Goal: Complete application form: Complete application form

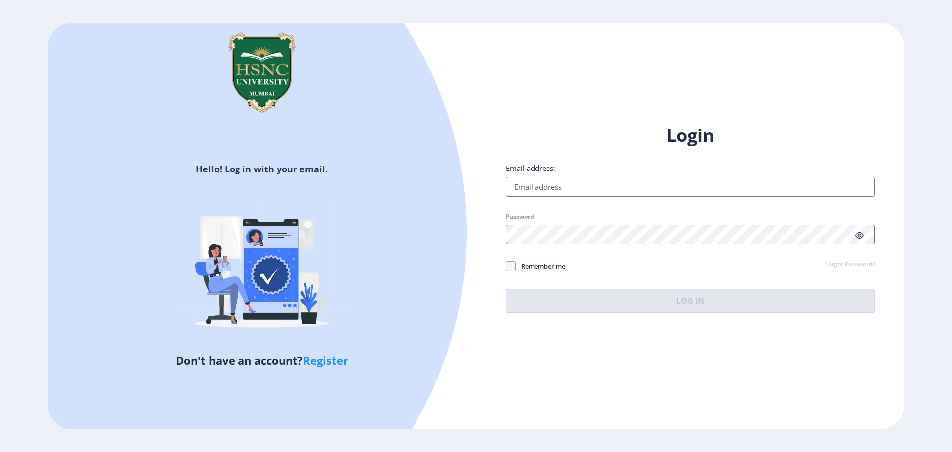
click at [579, 187] on input "Email address:" at bounding box center [690, 187] width 369 height 20
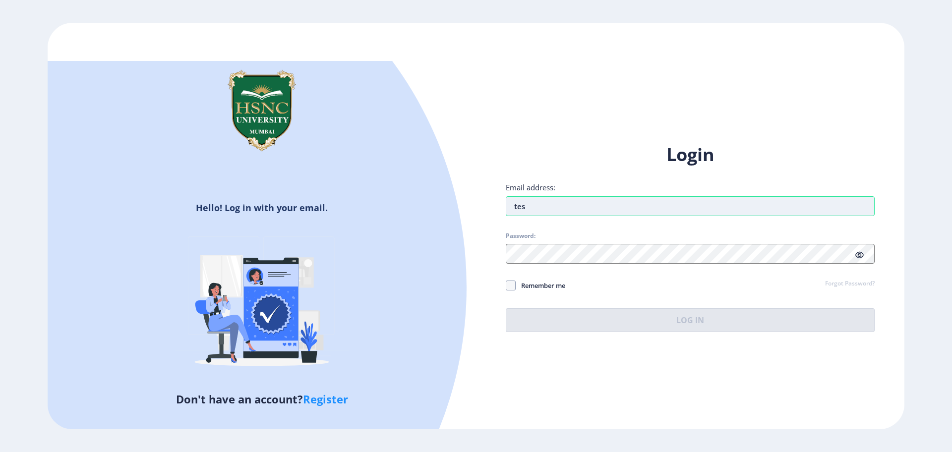
type input "testing@gmail.com"
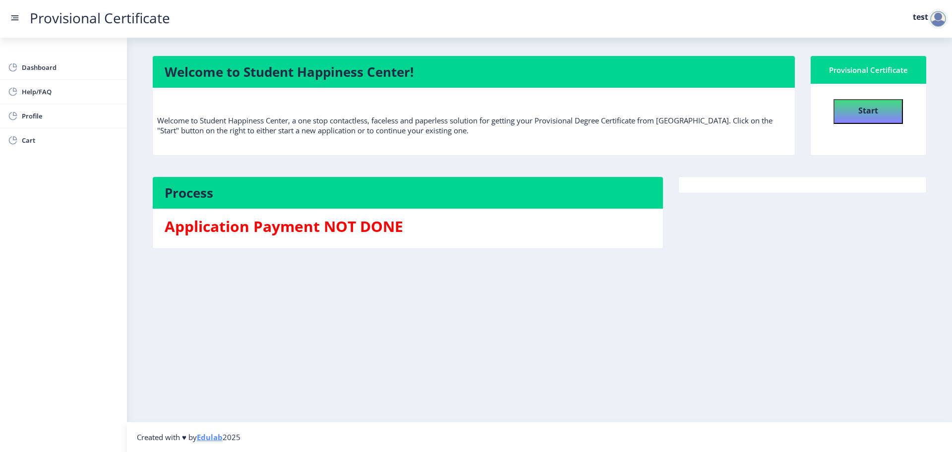
drag, startPoint x: 859, startPoint y: 97, endPoint x: 857, endPoint y: 110, distance: 13.0
click at [857, 110] on div "Start" at bounding box center [868, 108] width 107 height 32
click at [857, 110] on button "Start" at bounding box center [868, 111] width 69 height 25
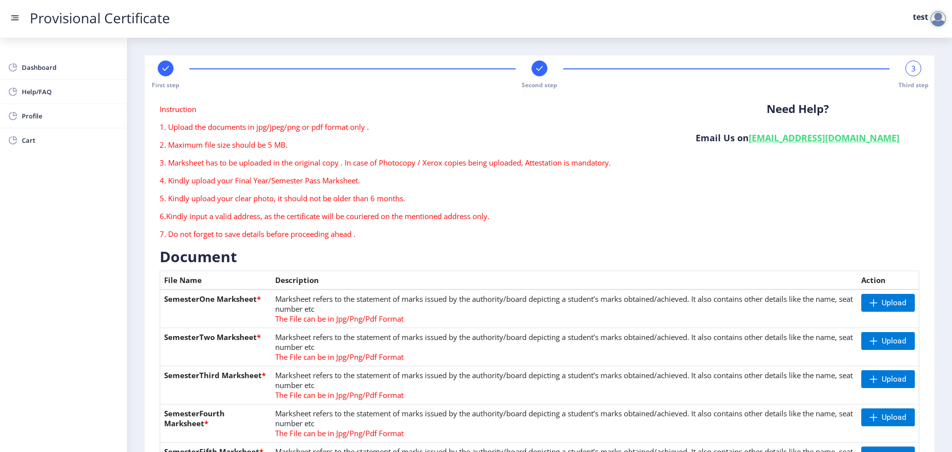
click at [169, 67] on rect at bounding box center [166, 68] width 10 height 10
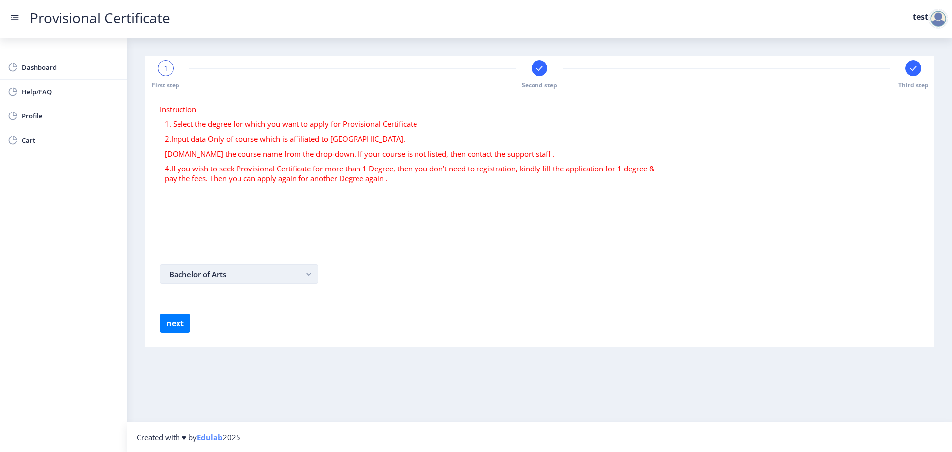
click at [248, 279] on button "Bachelor of Arts" at bounding box center [239, 274] width 159 height 20
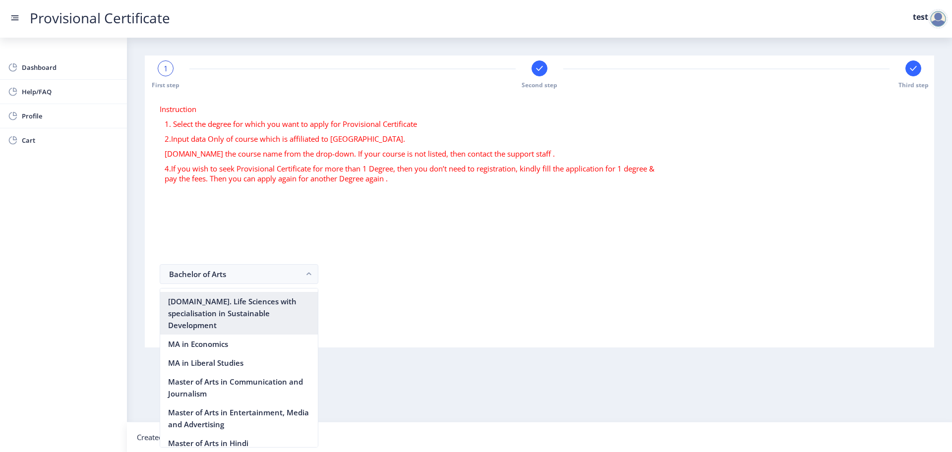
scroll to position [1306, 0]
click at [231, 452] on nb-option "Master of Arts in Psychology" at bounding box center [239, 461] width 158 height 19
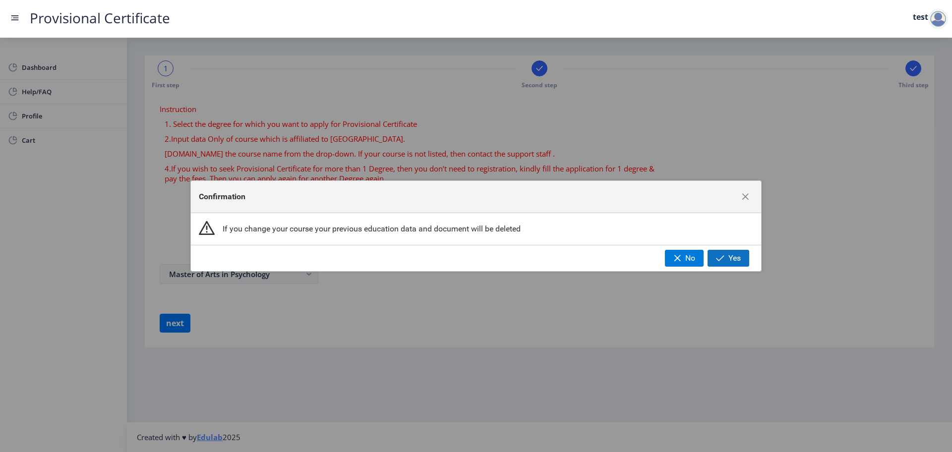
click at [740, 254] on span "Yes" at bounding box center [734, 258] width 12 height 9
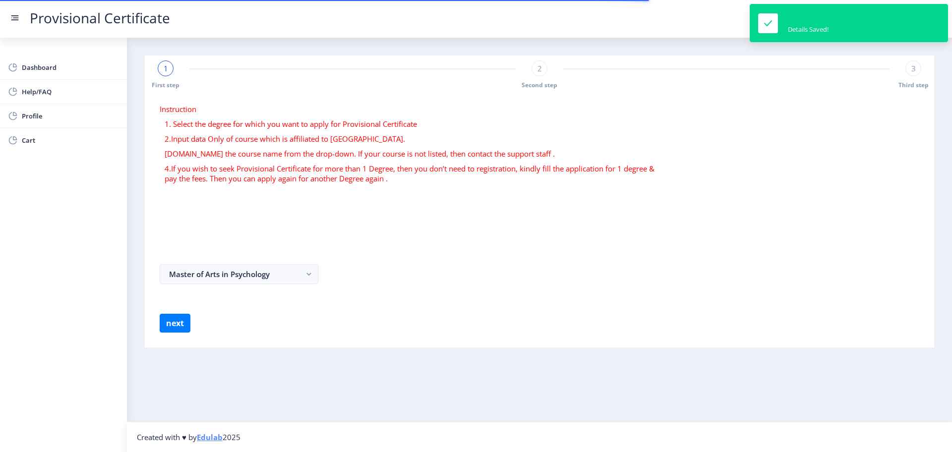
select select
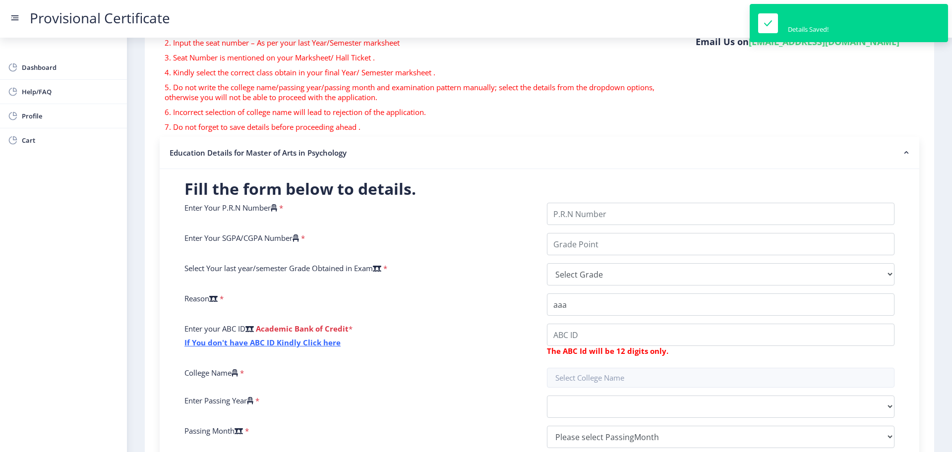
scroll to position [97, 0]
click at [636, 212] on input "Enter Your P.R.N Number" at bounding box center [721, 213] width 348 height 22
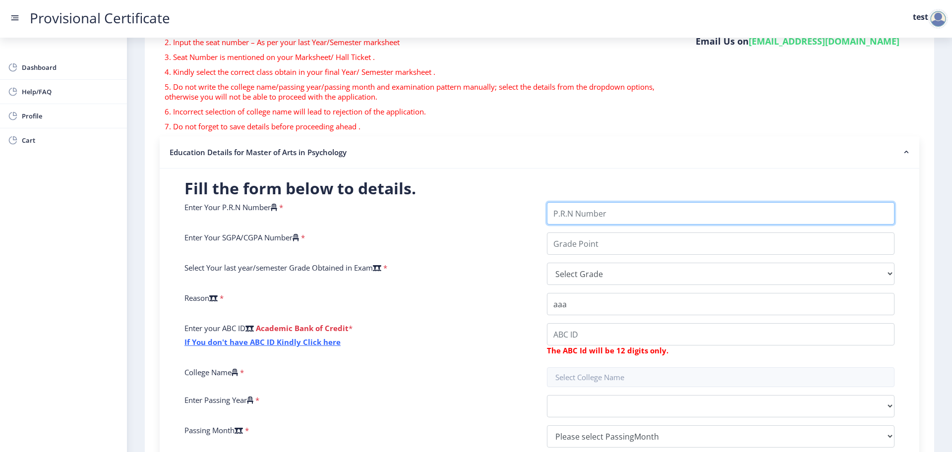
type input "1111111111111"
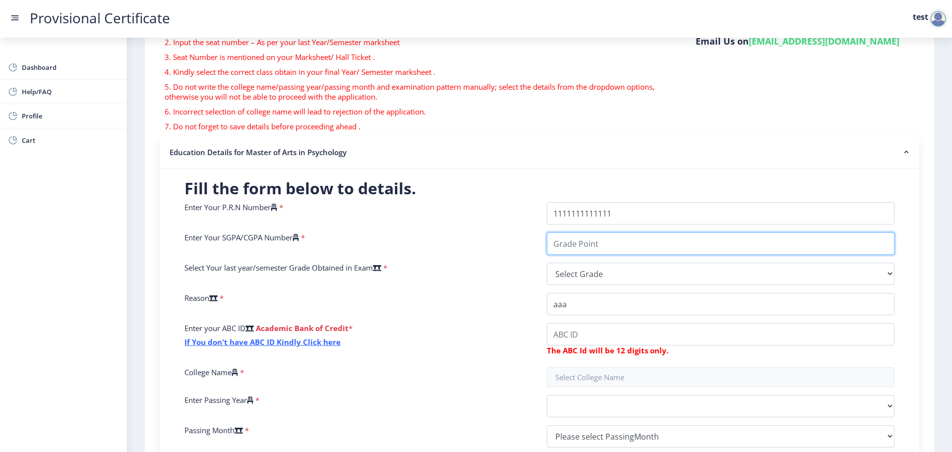
click at [637, 238] on input "Enter Your SGPA/CGPA Number" at bounding box center [721, 244] width 348 height 22
type input "1111"
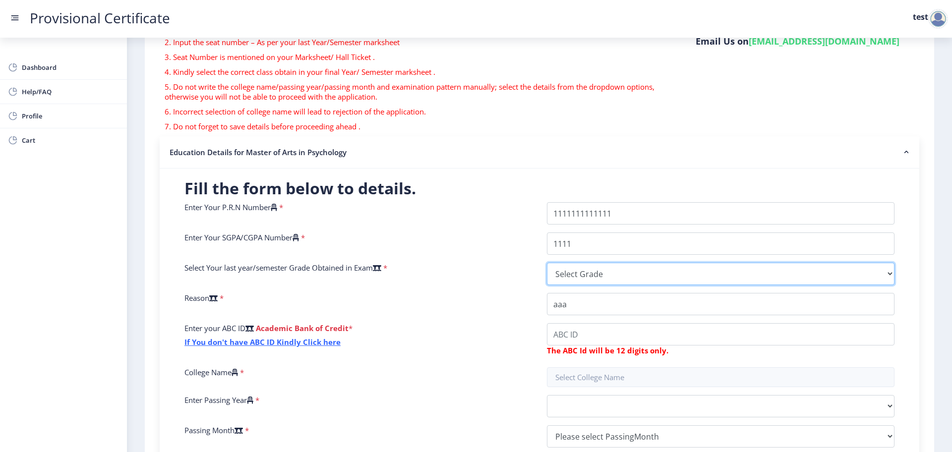
click at [619, 276] on select "Select Grade O A+ A B+ B C D F(Fail)" at bounding box center [721, 274] width 348 height 22
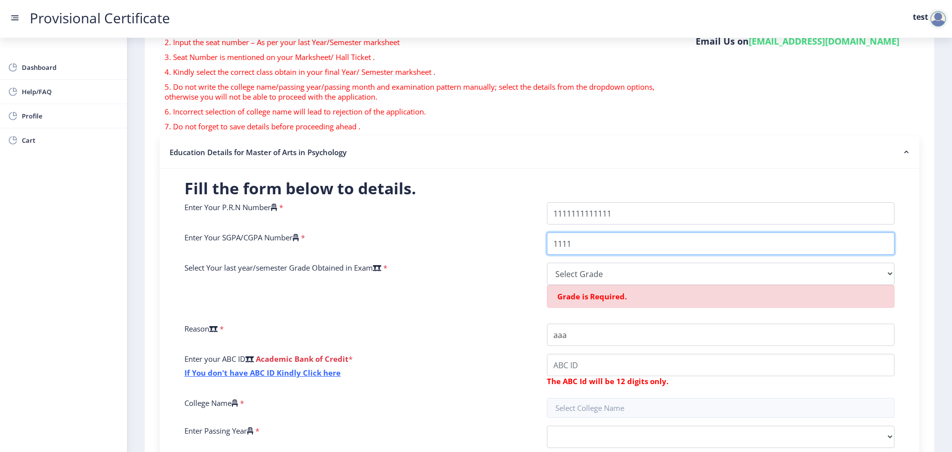
click at [617, 243] on input "1111" at bounding box center [721, 244] width 348 height 22
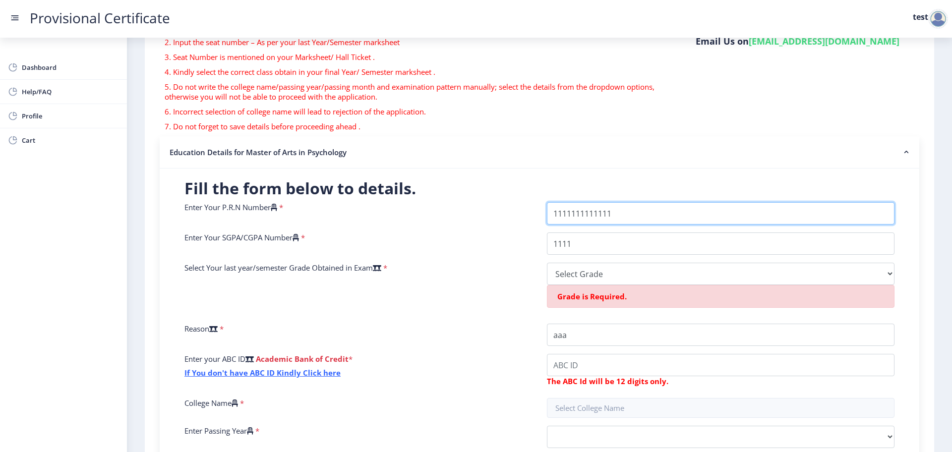
click at [624, 212] on input "Enter Your P.R.N Number" at bounding box center [721, 213] width 348 height 22
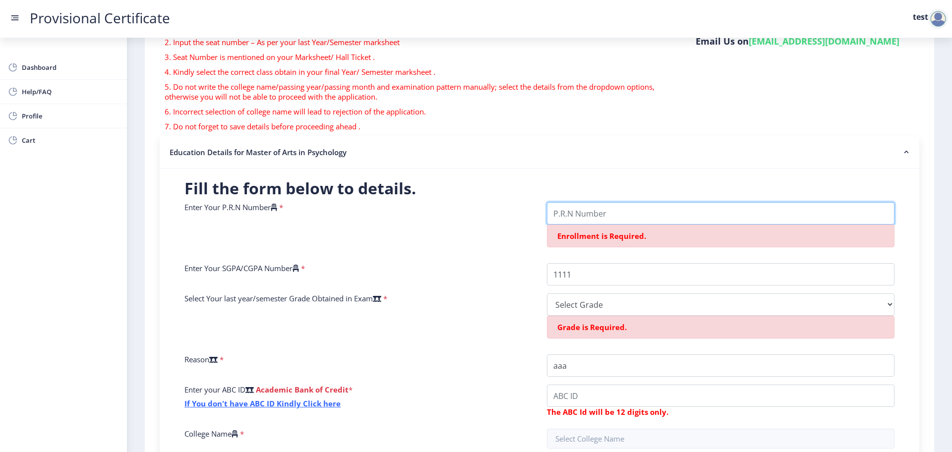
click at [624, 212] on input "Enter Your P.R.N Number" at bounding box center [721, 213] width 348 height 22
type input "2222222222222"
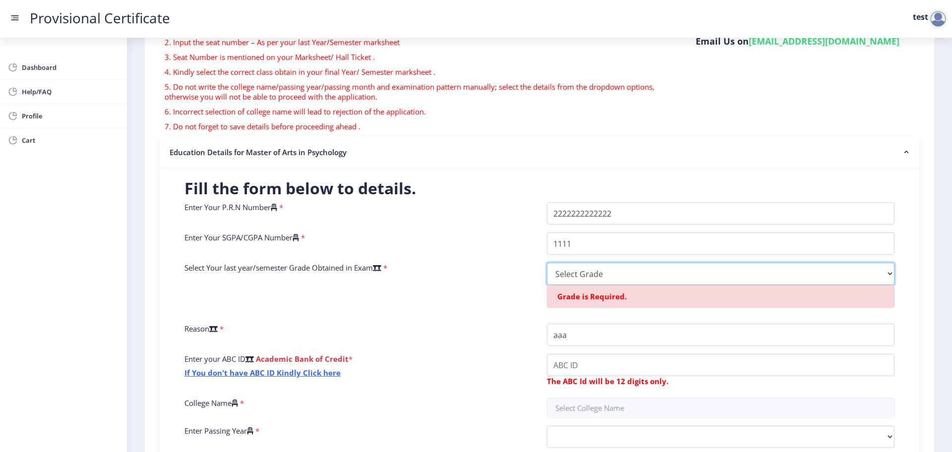
drag, startPoint x: 622, startPoint y: 277, endPoint x: 609, endPoint y: 250, distance: 30.4
click at [609, 250] on div "Enter Your P.R.N Number * Enter Your SGPA/CGPA Number * 1111 Select Your last y…" at bounding box center [539, 344] width 725 height 284
click at [609, 250] on input "1111" at bounding box center [721, 244] width 348 height 22
type input "1"
type input "9"
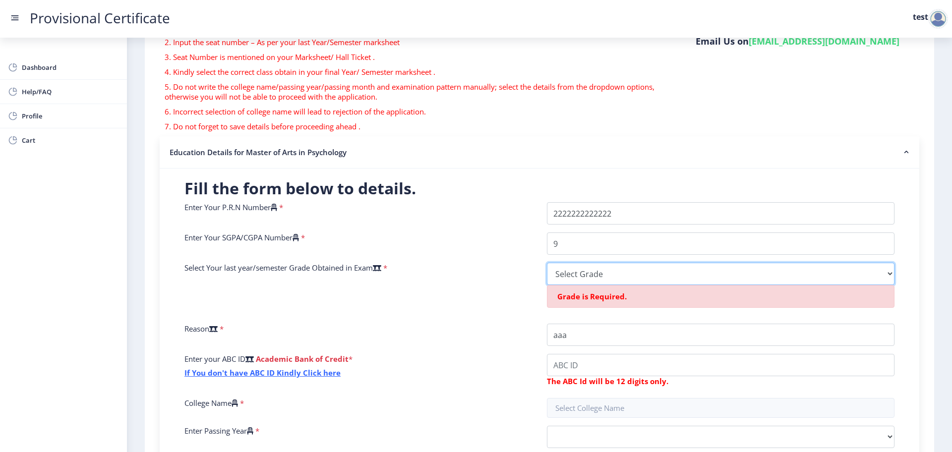
click at [596, 273] on select "Select Grade O A+ A B+ B C D F(Fail)" at bounding box center [721, 274] width 348 height 22
select select "A+"
click at [547, 263] on select "Select Grade O A+ A B+ B C D F(Fail)" at bounding box center [721, 274] width 348 height 22
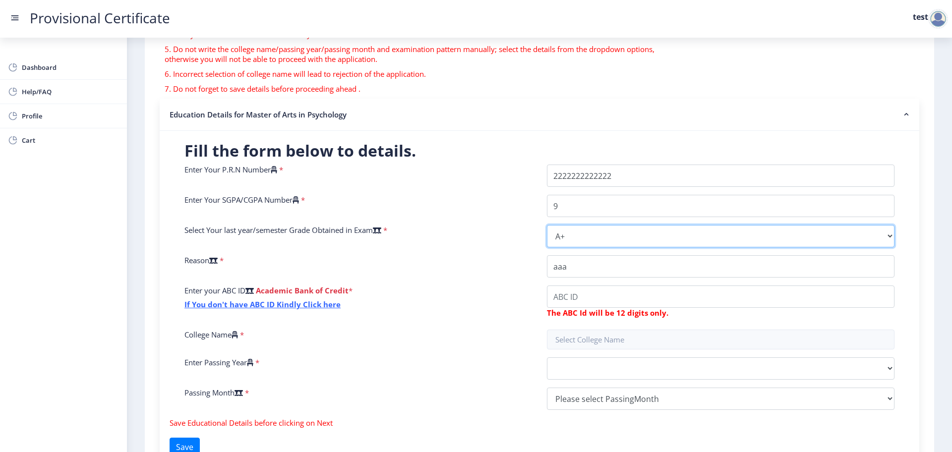
scroll to position [135, 0]
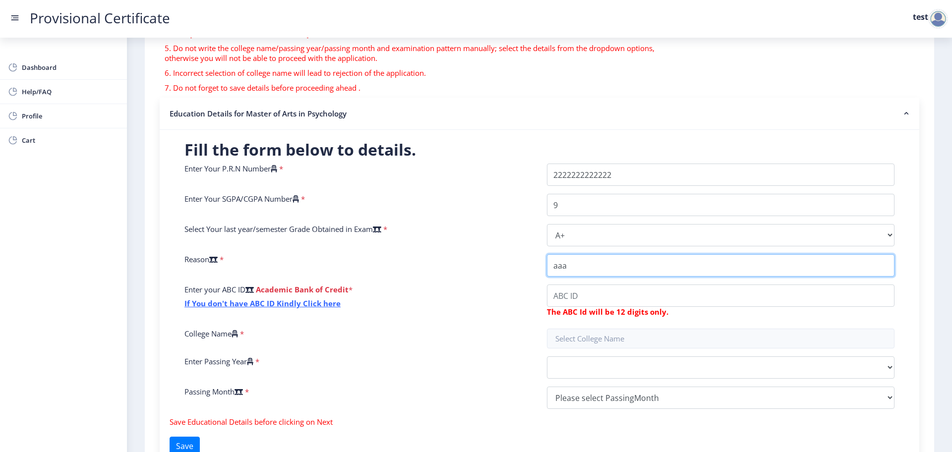
click at [566, 268] on input "College Name" at bounding box center [721, 265] width 348 height 22
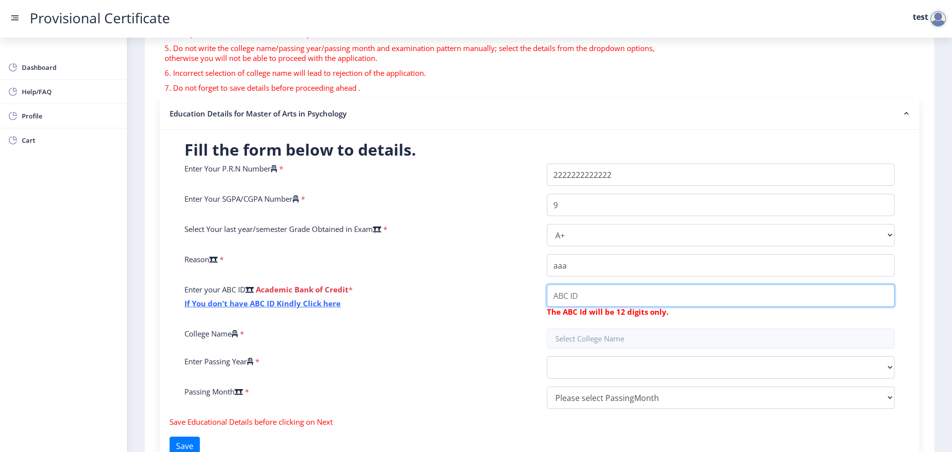
click at [564, 296] on input "College Name" at bounding box center [721, 296] width 348 height 22
type input "111111111111"
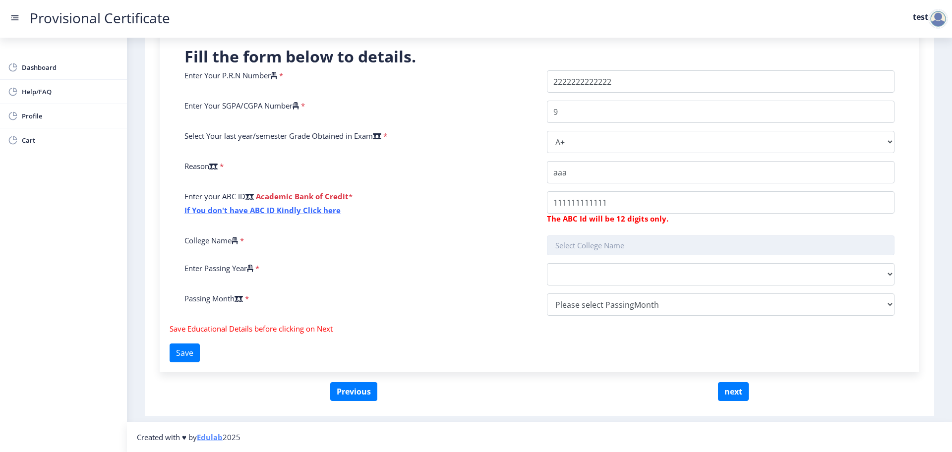
click at [595, 251] on input "text" at bounding box center [721, 246] width 348 height 20
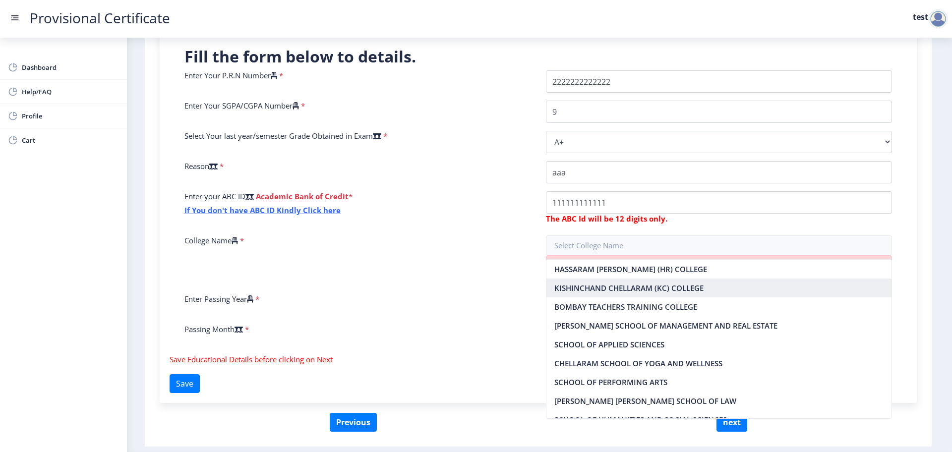
click at [589, 284] on nb-option "KISHINCHAND CHELLARAM (KC) COLLEGE" at bounding box center [719, 288] width 346 height 19
type input "KISHINCHAND CHELLARAM (KC) COLLEGE"
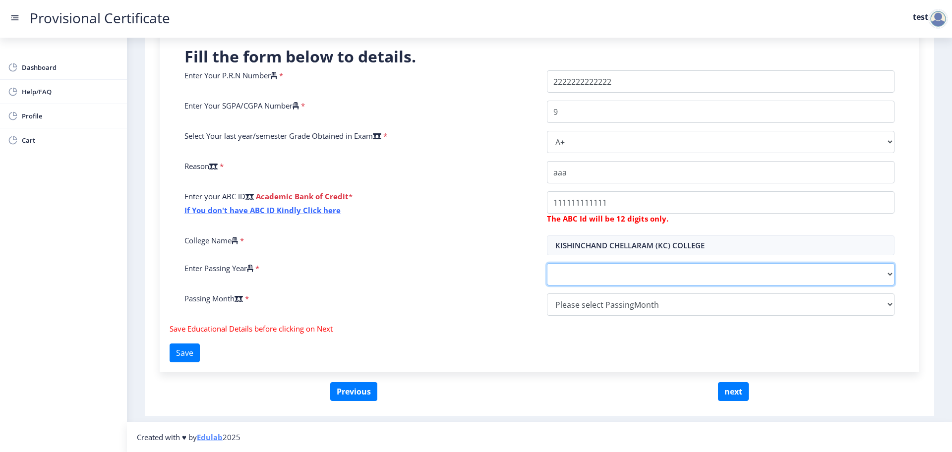
click at [584, 280] on select "2025 2024 2023 2022 2021 2020 2019 2018 2017 2016 2015 2014 2013 2012 2011 2010…" at bounding box center [721, 274] width 348 height 22
select select "2025"
click at [547, 263] on select "2025 2024 2023 2022 2021 2020 2019 2018 2017 2016 2015 2014 2013 2012 2011 2010…" at bounding box center [721, 274] width 348 height 22
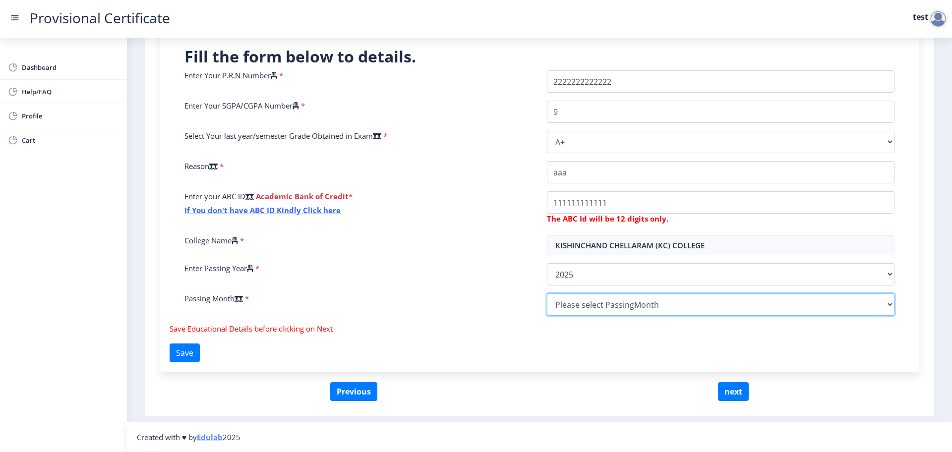
click at [568, 296] on select "Please select PassingMonth (01) January (02) February (03) March (04) April (05…" at bounding box center [721, 305] width 348 height 22
select select "May"
click at [547, 294] on select "Please select PassingMonth (01) January (02) February (03) March (04) April (05…" at bounding box center [721, 305] width 348 height 22
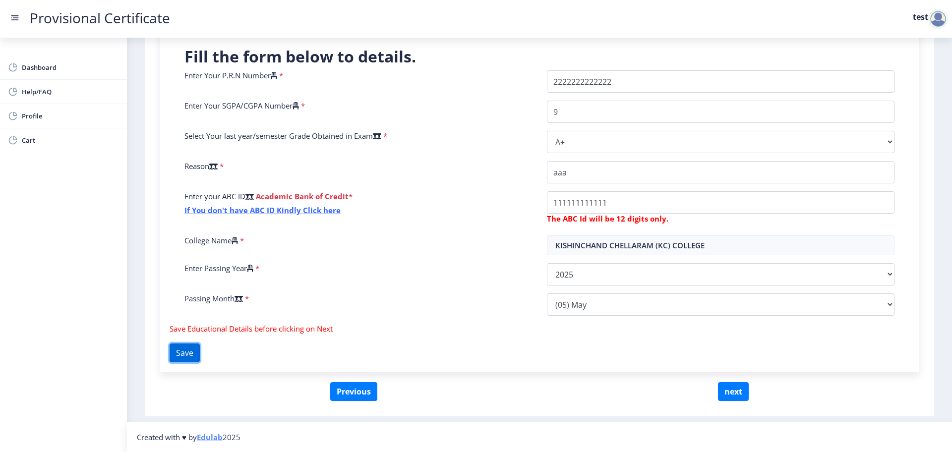
click at [192, 351] on button "Save" at bounding box center [185, 353] width 30 height 19
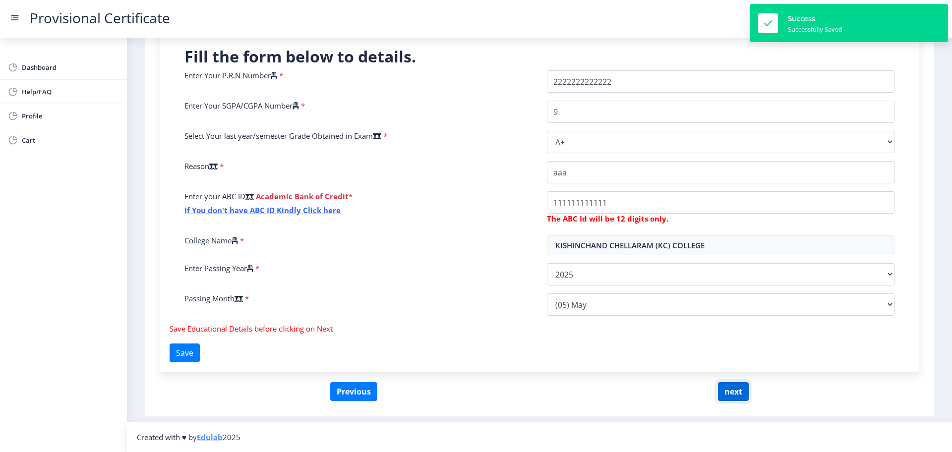
click at [734, 392] on button "next" at bounding box center [733, 391] width 31 height 19
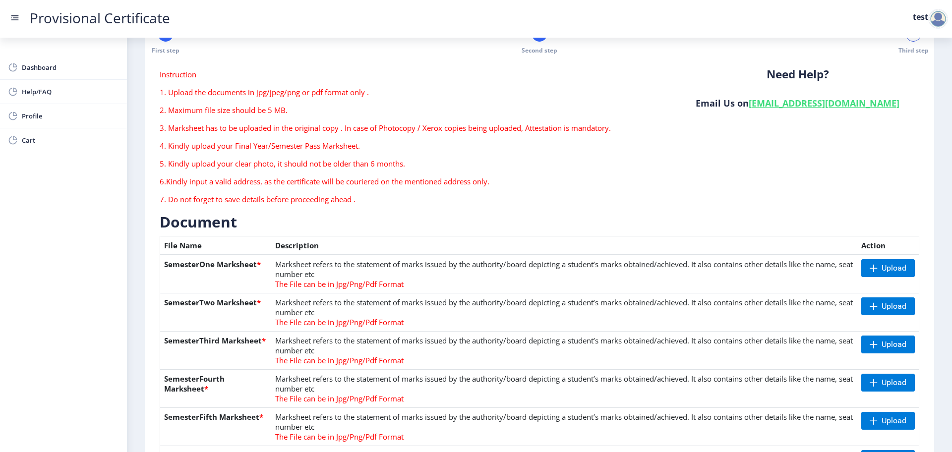
scroll to position [0, 0]
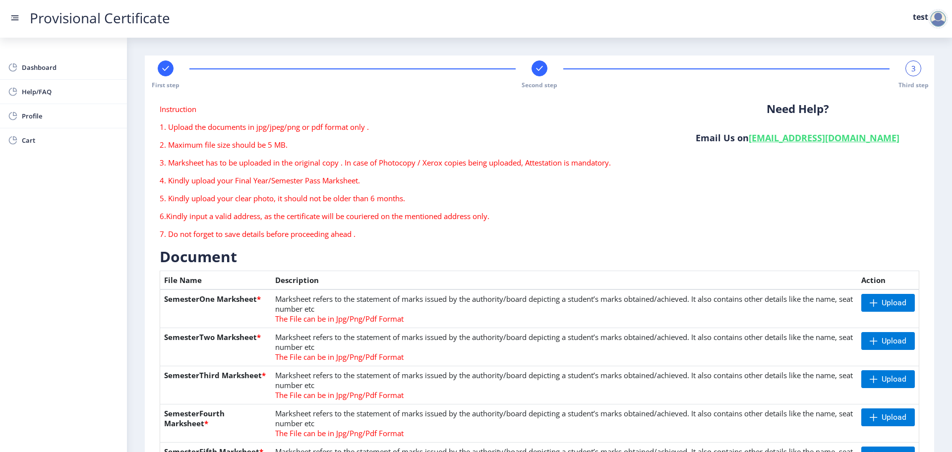
click at [160, 68] on div at bounding box center [166, 68] width 16 height 16
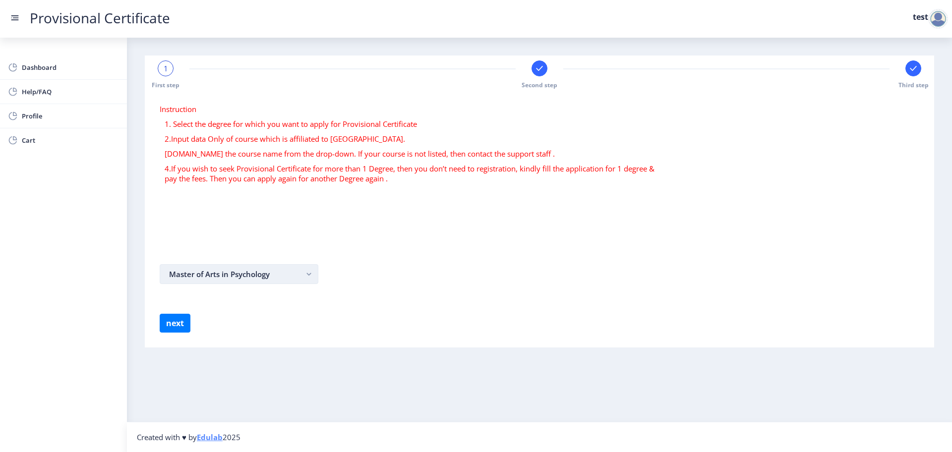
click at [219, 283] on button "Master of Arts in Psychology" at bounding box center [239, 274] width 159 height 20
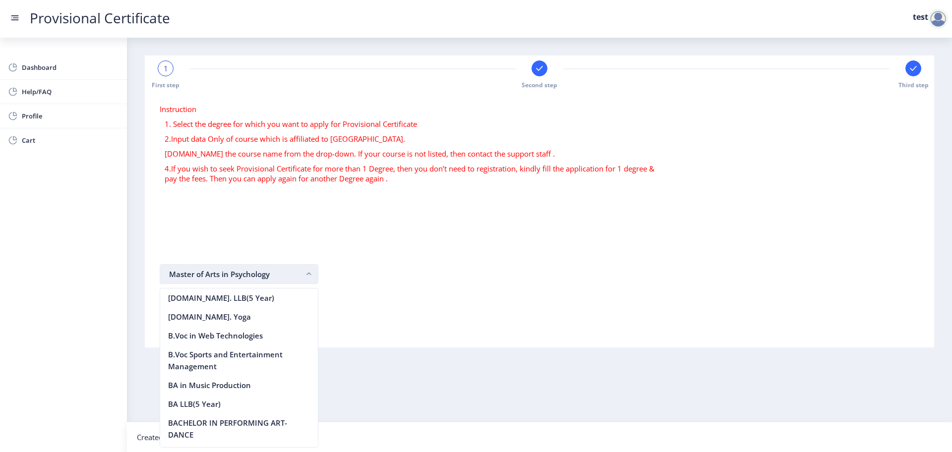
scroll to position [1709, 0]
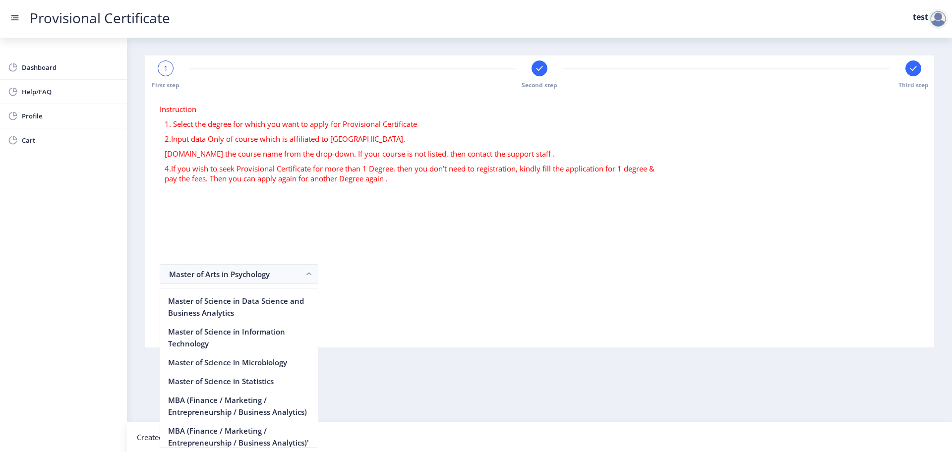
click at [385, 146] on div "Instruction 1. Select the degree for which you want to apply for Provisional Ce…" at bounding box center [410, 146] width 516 height 84
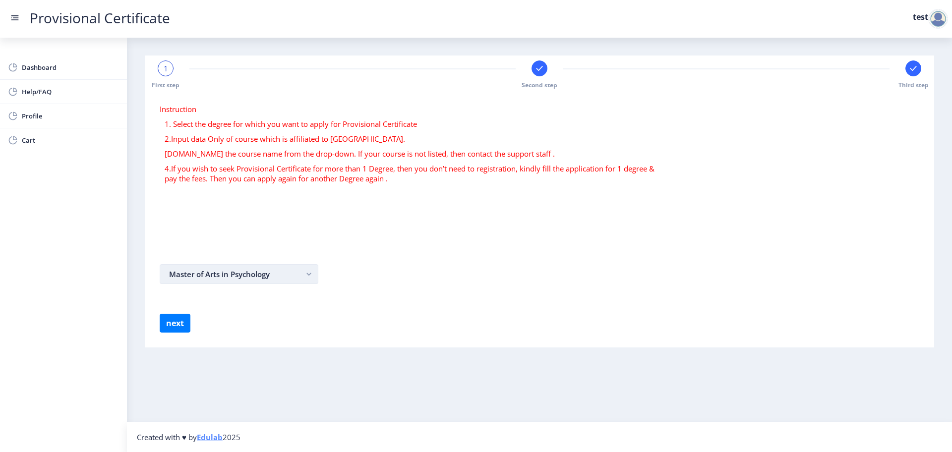
click at [242, 274] on button "Master of Arts in Psychology" at bounding box center [239, 274] width 159 height 20
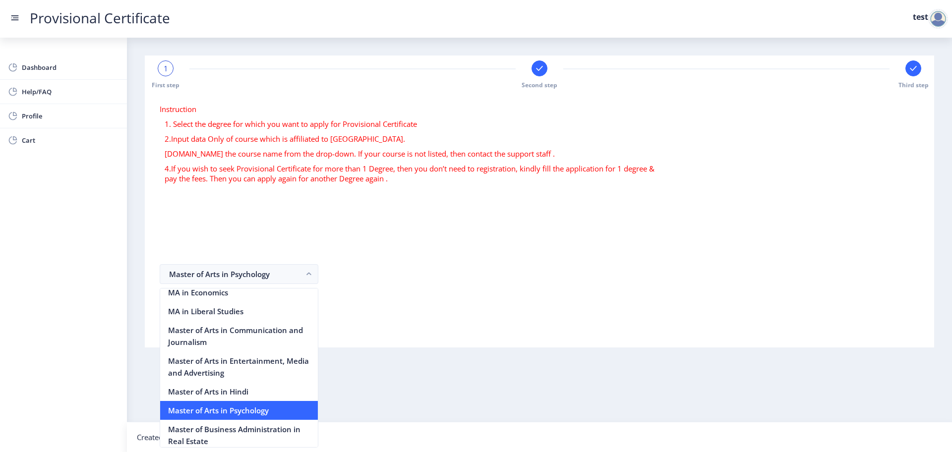
scroll to position [1363, 0]
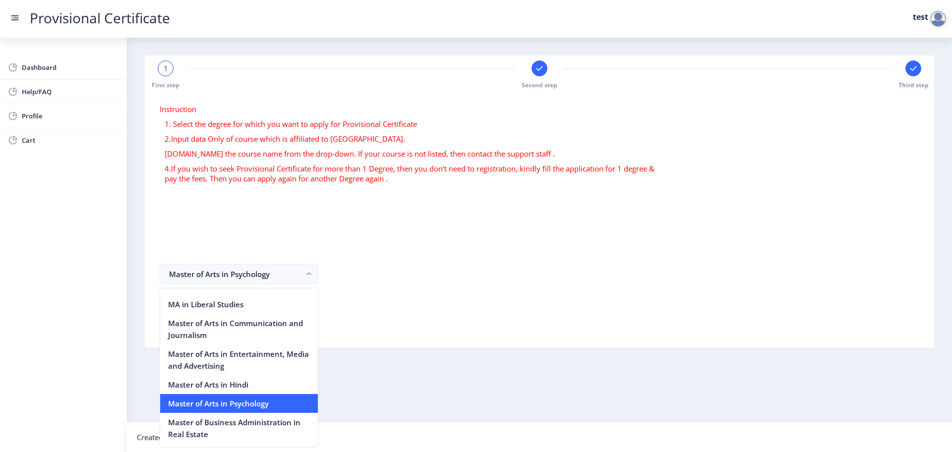
click at [940, 15] on div at bounding box center [938, 19] width 20 height 20
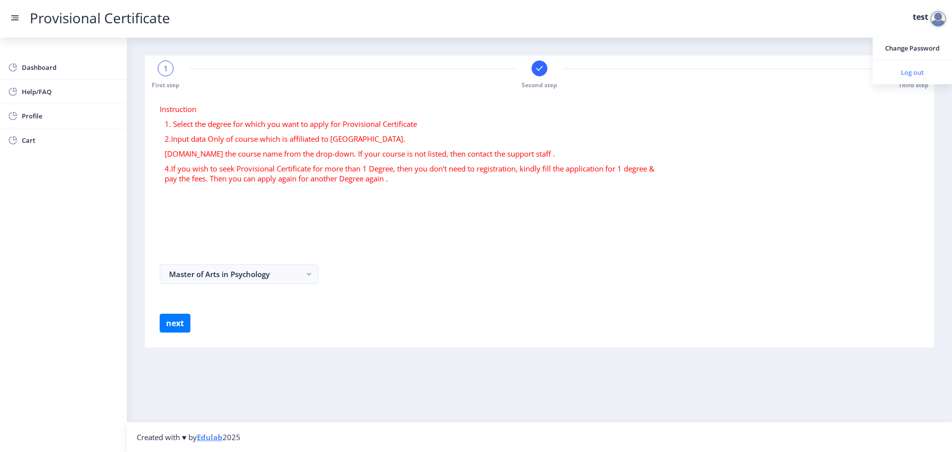
click at [907, 72] on span "Log out" at bounding box center [912, 72] width 63 height 12
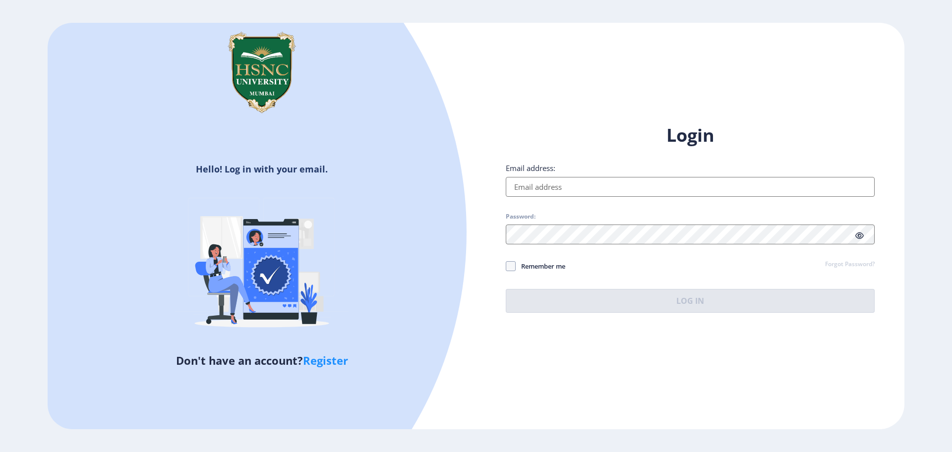
click at [599, 181] on input "Email address:" at bounding box center [690, 187] width 369 height 20
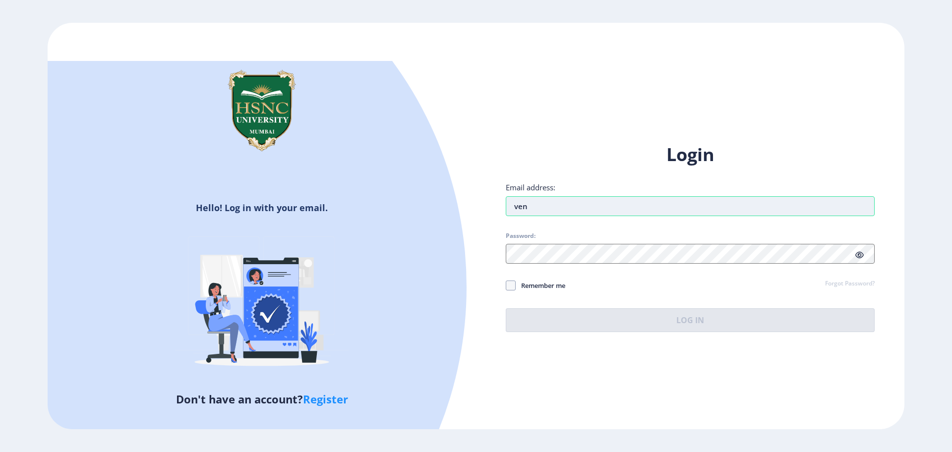
click at [532, 208] on input "ven" at bounding box center [690, 206] width 369 height 20
paste input "dankidhapre@gmail.com"
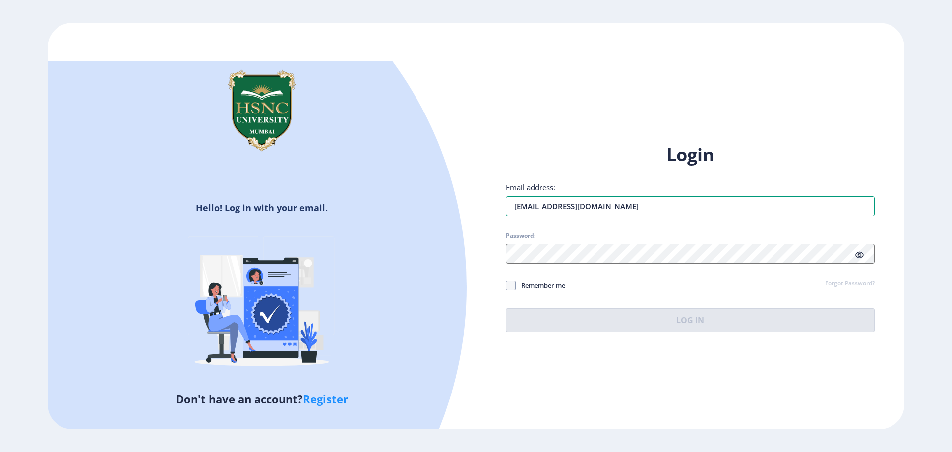
type input "vedankidhapre@gmail.com"
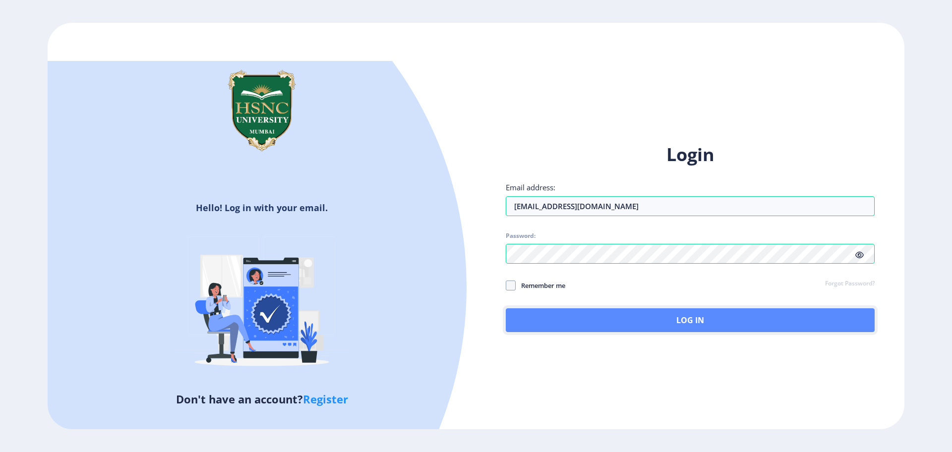
click at [539, 321] on button "Log In" at bounding box center [690, 320] width 369 height 24
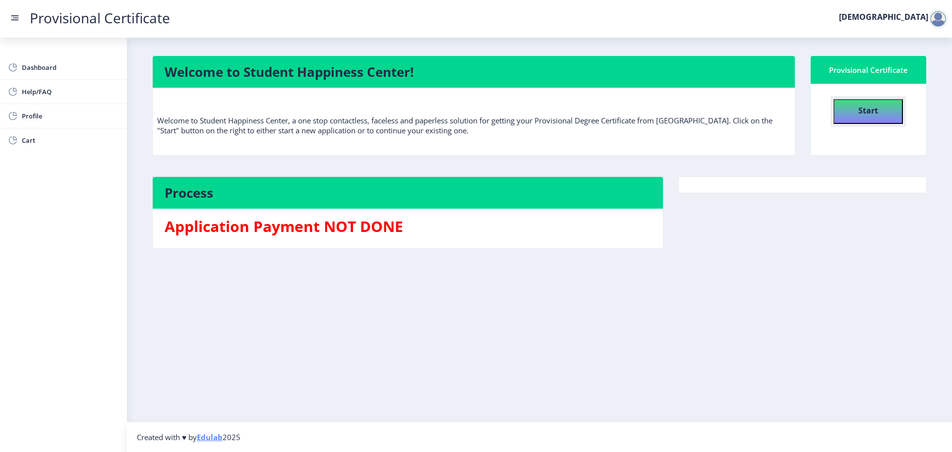
click at [864, 110] on b "Start" at bounding box center [868, 110] width 20 height 11
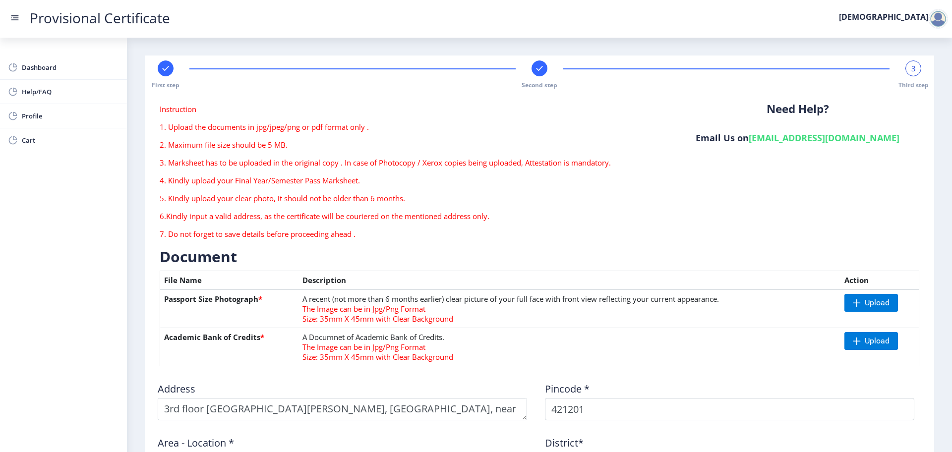
click at [163, 65] on rect at bounding box center [166, 68] width 10 height 10
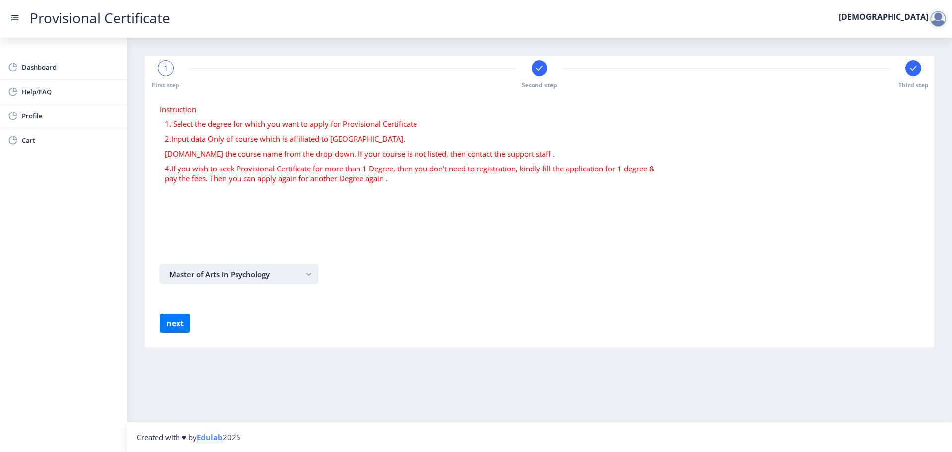
click at [199, 276] on button "Master of Arts in Psychology" at bounding box center [239, 274] width 159 height 20
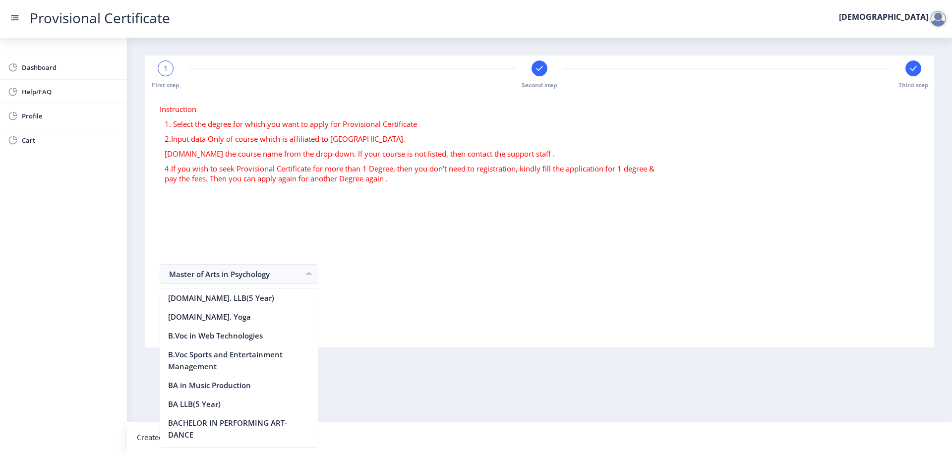
scroll to position [1709, 0]
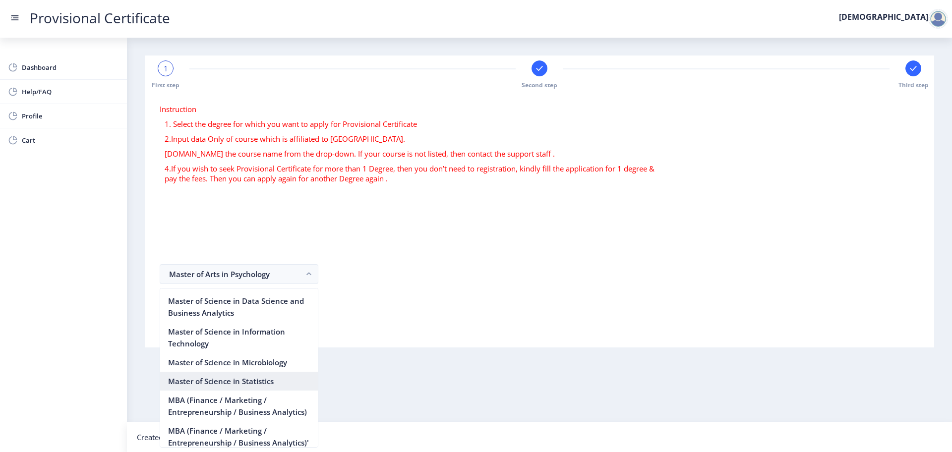
click at [224, 372] on nb-option "Master of Science in Statistics" at bounding box center [239, 381] width 158 height 19
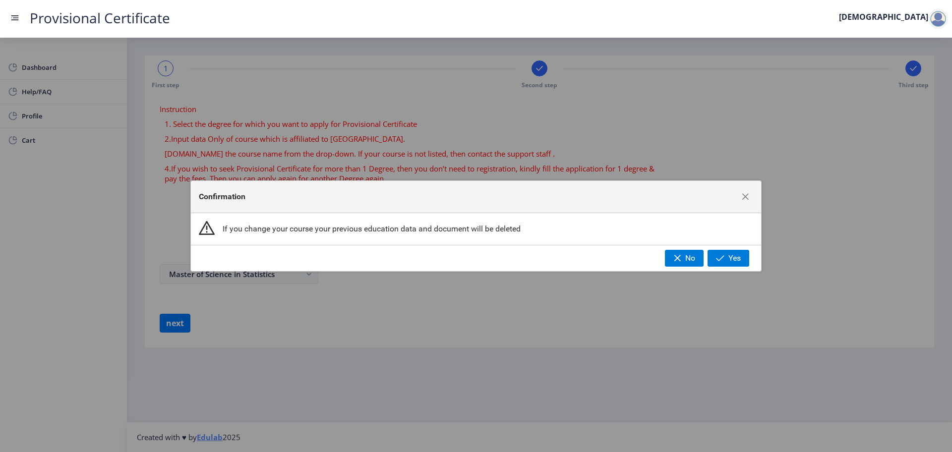
click at [224, 326] on div "Confirmation If you change your course your previous education data and documen…" at bounding box center [476, 226] width 952 height 452
click at [740, 259] on span "Yes" at bounding box center [734, 258] width 12 height 9
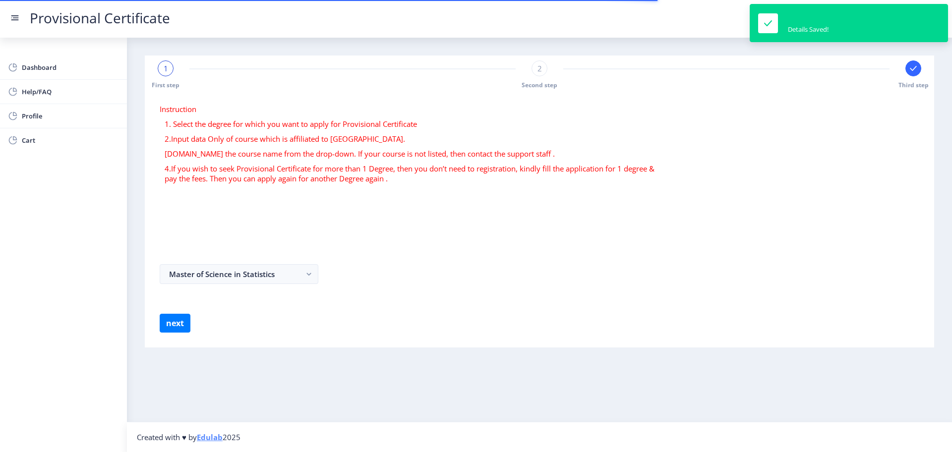
select select
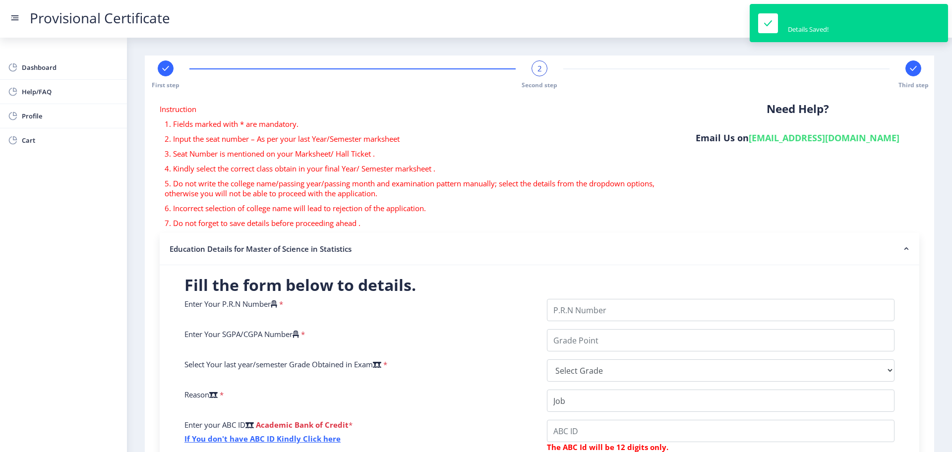
click at [168, 72] on rect at bounding box center [166, 68] width 10 height 10
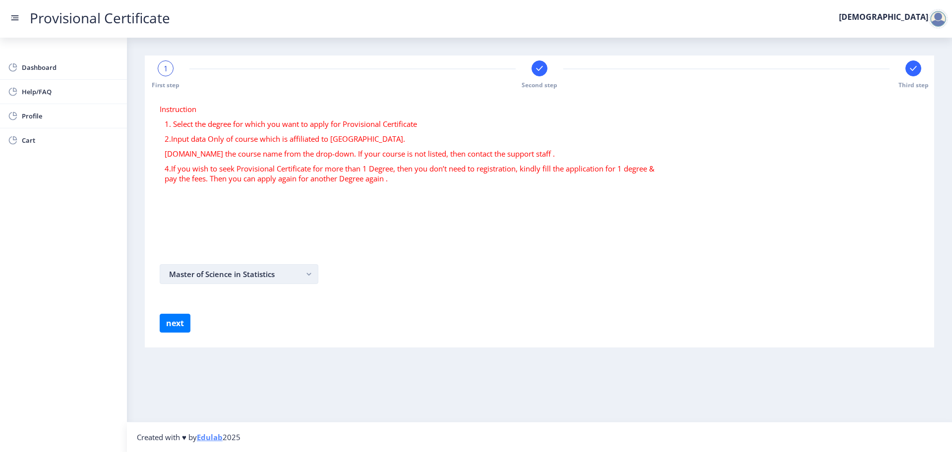
click at [256, 272] on button "Master of Science in Statistics" at bounding box center [239, 274] width 159 height 20
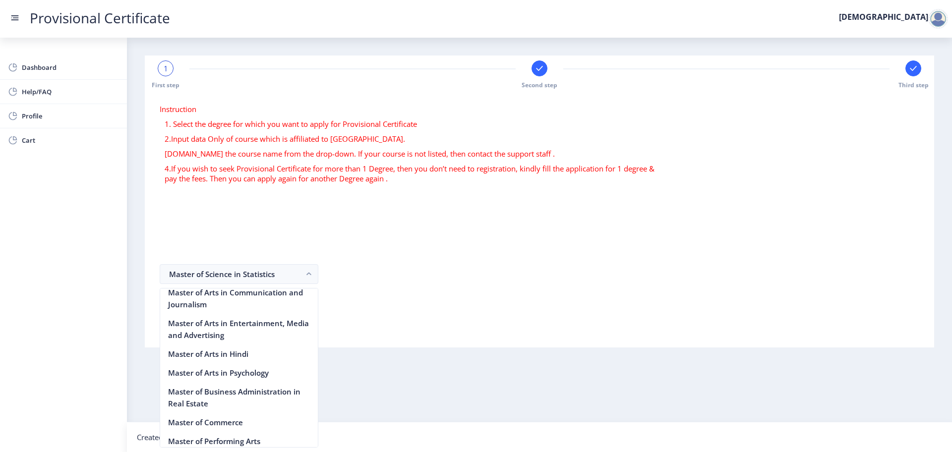
scroll to position [1367, 0]
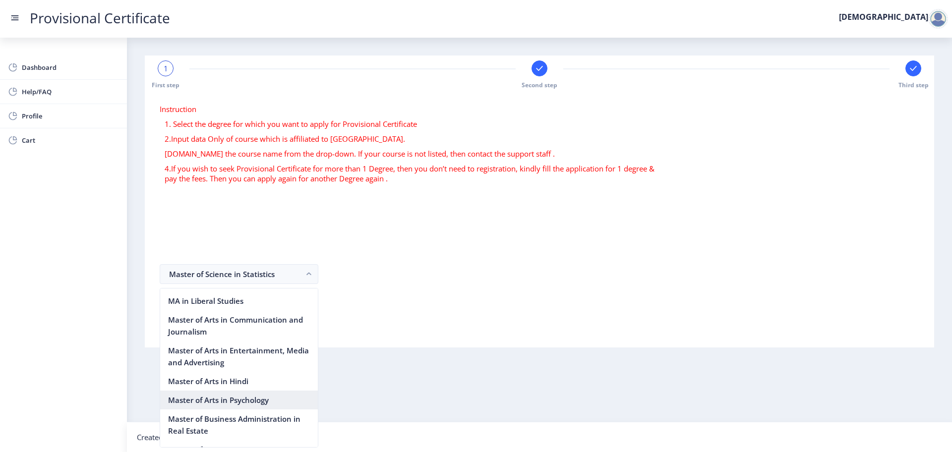
click at [251, 391] on nb-option "Master of Arts in Psychology" at bounding box center [239, 400] width 158 height 19
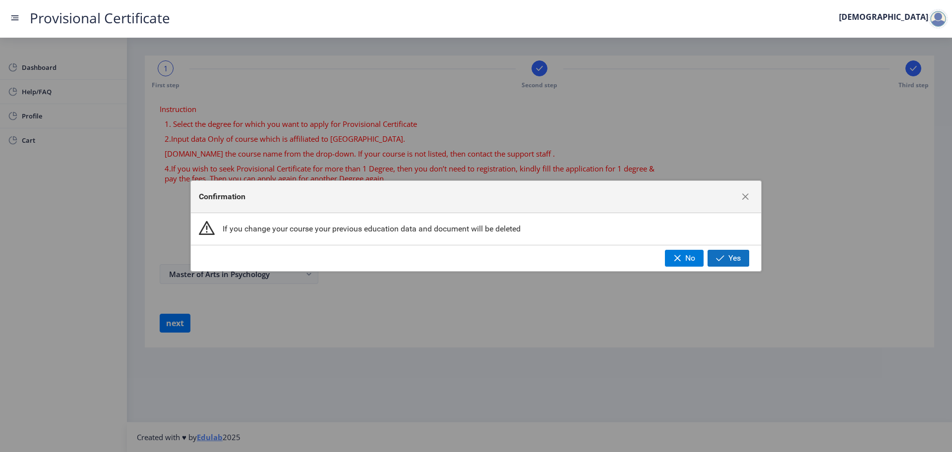
click at [721, 257] on span "button" at bounding box center [720, 258] width 8 height 8
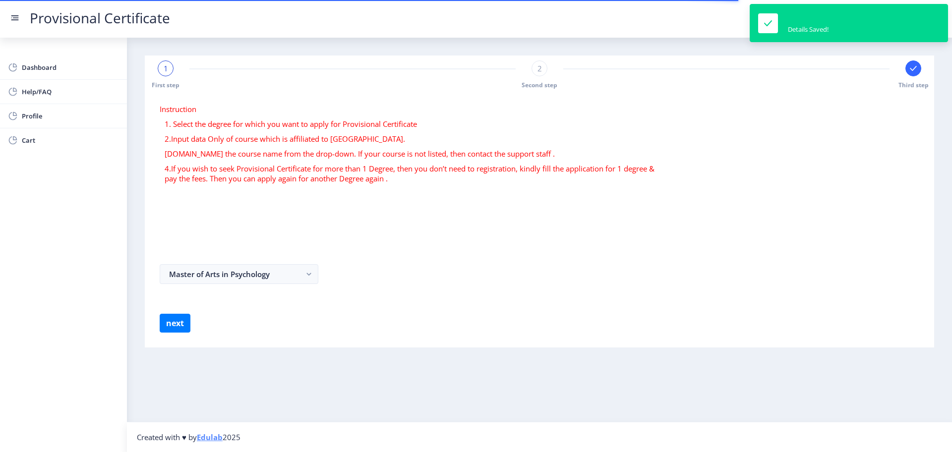
select select
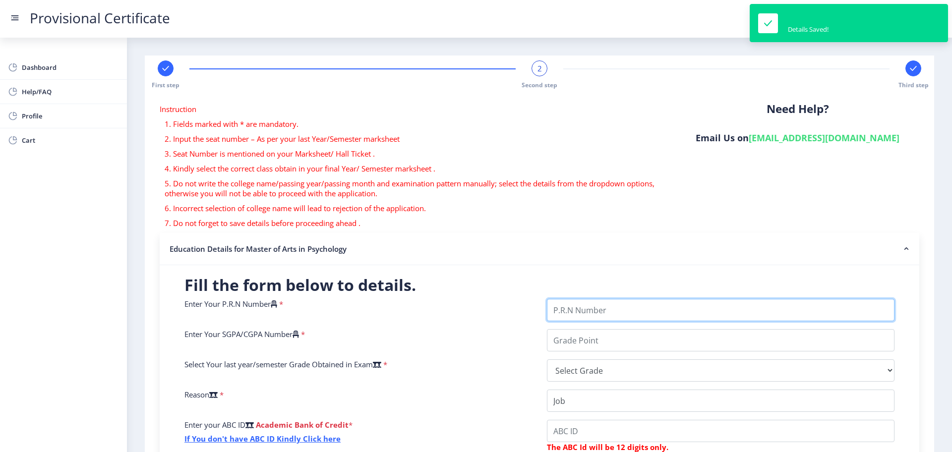
click at [597, 310] on input "Enter Your P.R.N Number" at bounding box center [721, 310] width 348 height 22
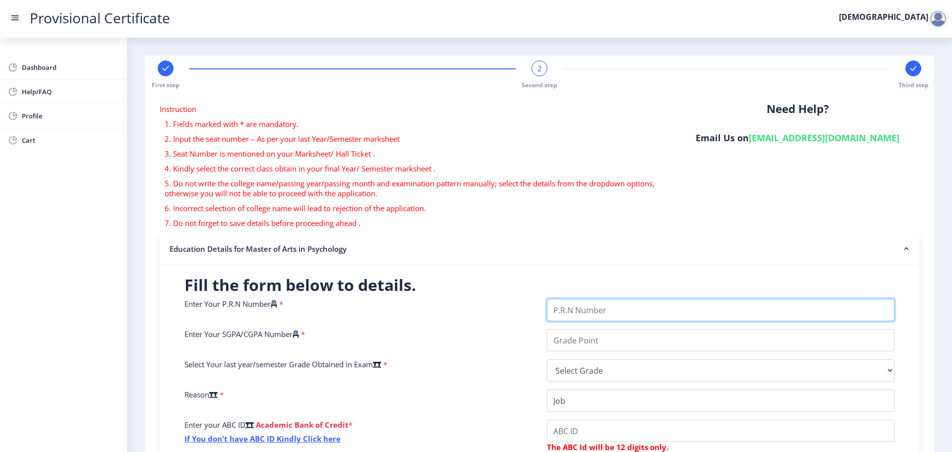
click at [623, 316] on input "Enter Your P.R.N Number" at bounding box center [721, 310] width 348 height 22
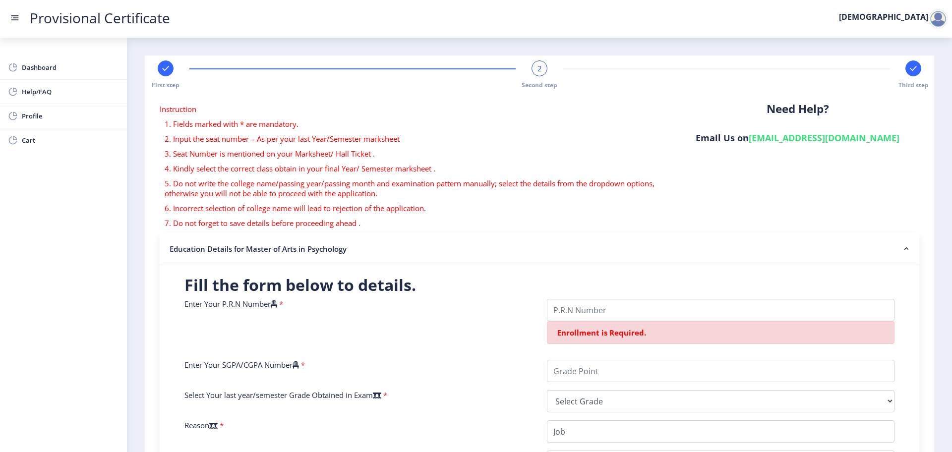
click at [170, 62] on div at bounding box center [166, 68] width 16 height 16
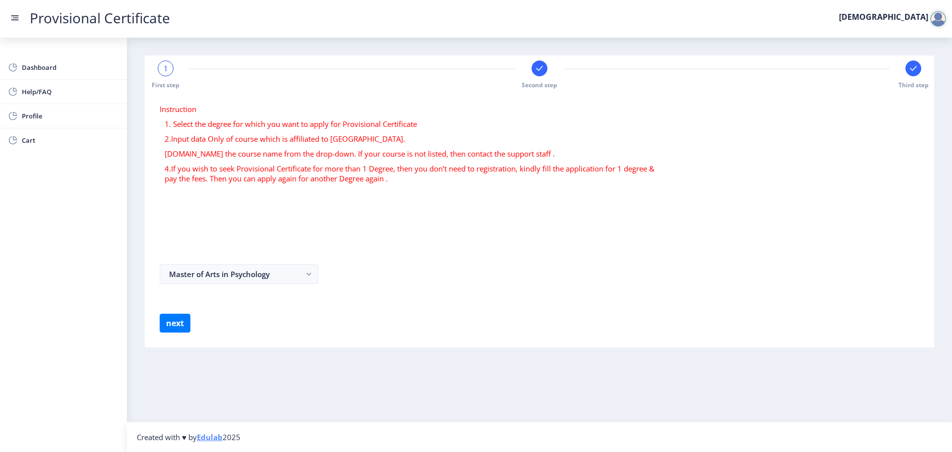
click at [410, 242] on form "Instruction 1. Select the degree for which you want to apply for Provisional Ce…" at bounding box center [540, 218] width 760 height 229
click at [539, 71] on rect at bounding box center [540, 68] width 10 height 10
select select
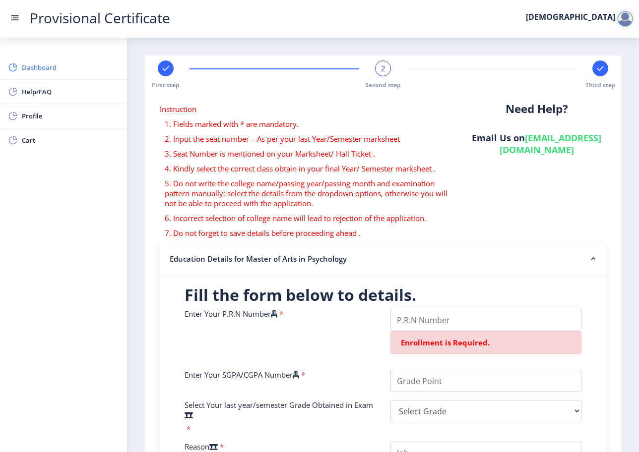
click at [51, 72] on span "Dashboard" at bounding box center [70, 67] width 97 height 12
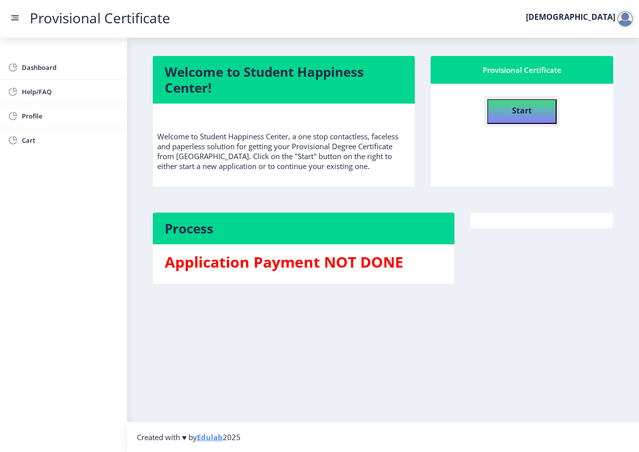
click at [498, 118] on button "Start" at bounding box center [521, 111] width 69 height 25
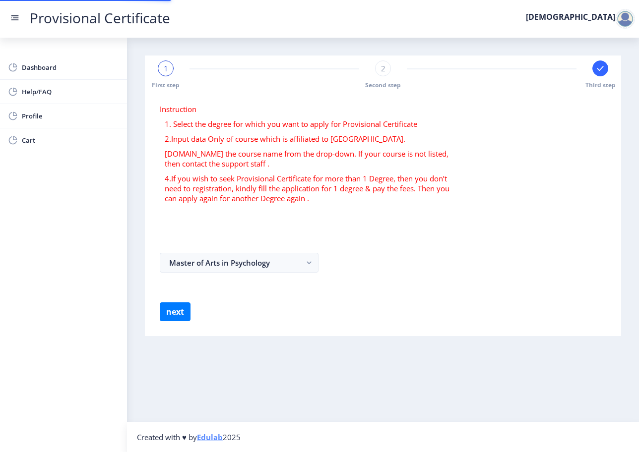
select select
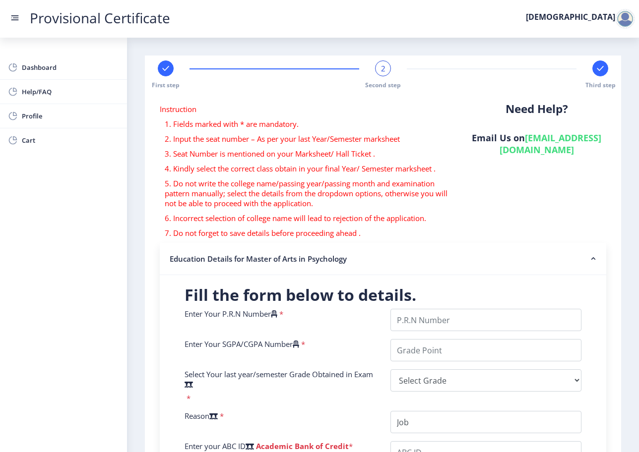
click at [632, 22] on div at bounding box center [625, 19] width 20 height 20
click at [604, 75] on span "Log out" at bounding box center [598, 72] width 63 height 12
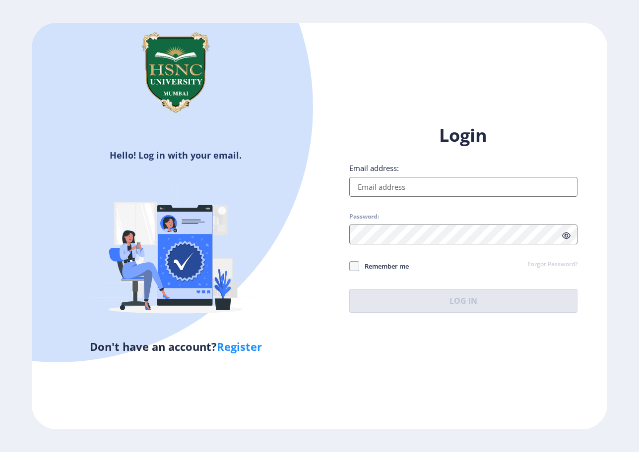
click at [238, 352] on link "Register" at bounding box center [239, 346] width 45 height 15
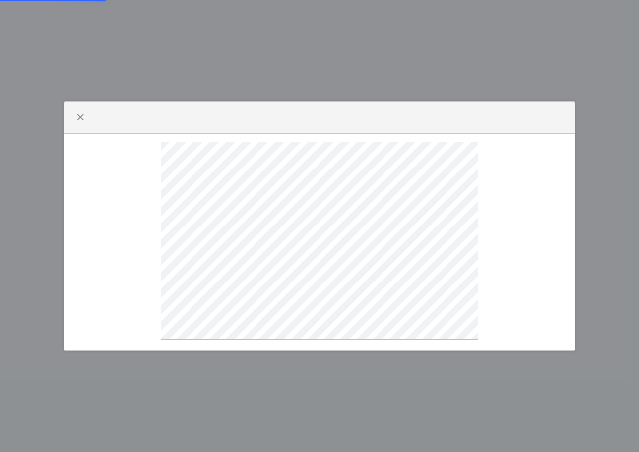
select select
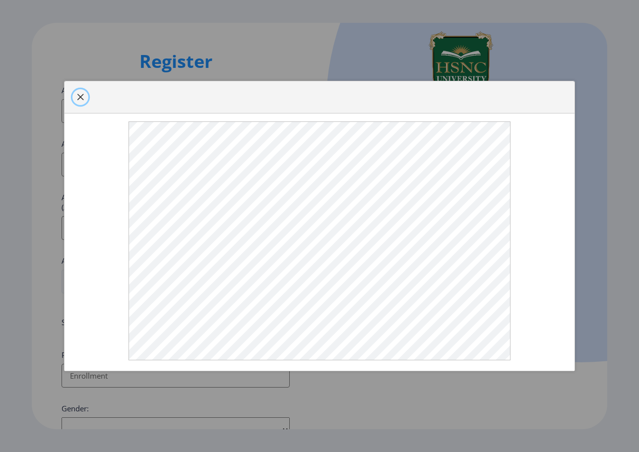
click at [80, 100] on button "button" at bounding box center [80, 97] width 16 height 16
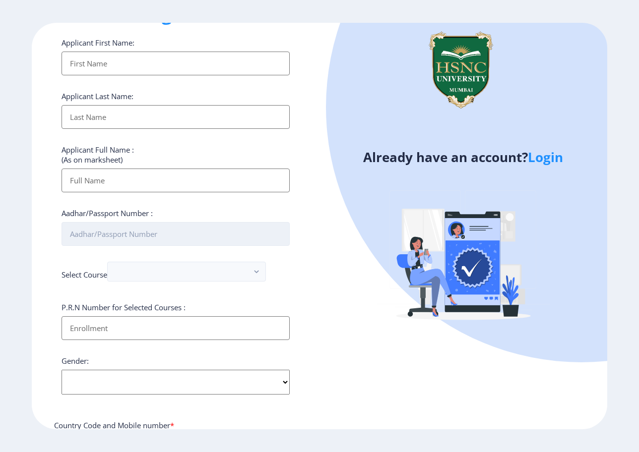
scroll to position [49, 0]
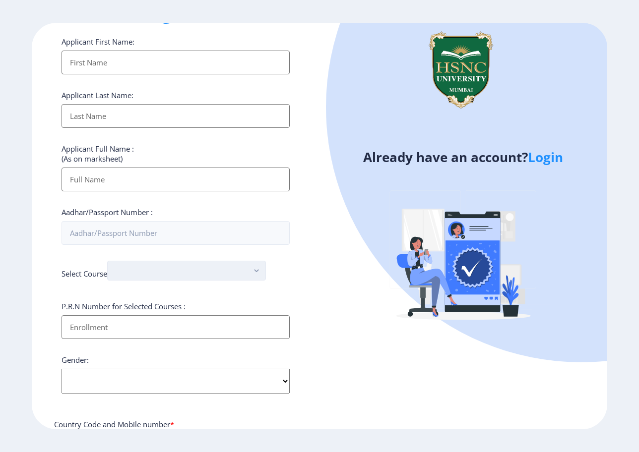
click at [146, 274] on button "button" at bounding box center [186, 271] width 159 height 20
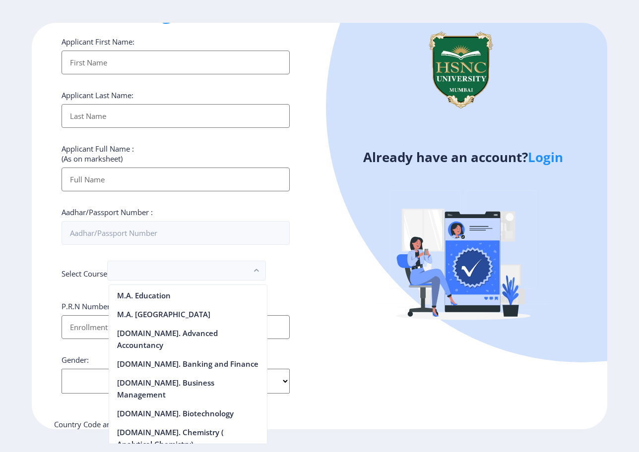
scroll to position [1035, 0]
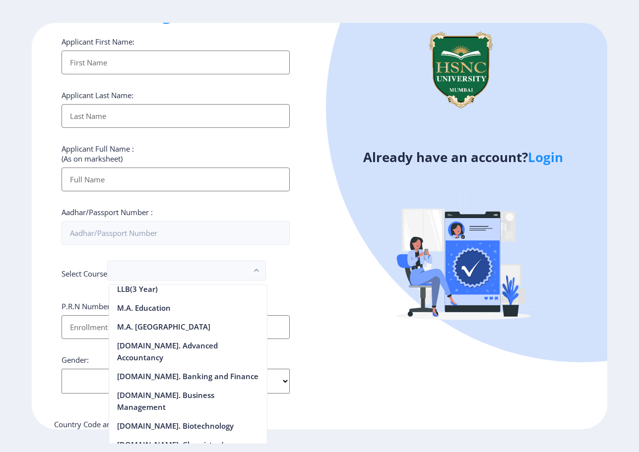
click at [304, 263] on div "Register Applicant First Name: Applicant Last Name: Applicant Full Name : (As o…" at bounding box center [176, 226] width 288 height 407
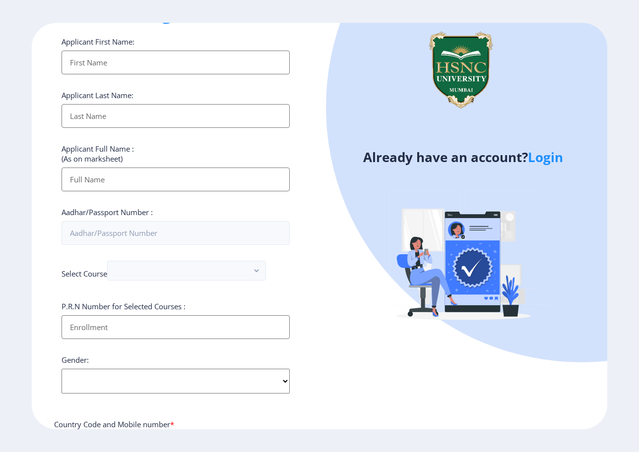
scroll to position [0, 0]
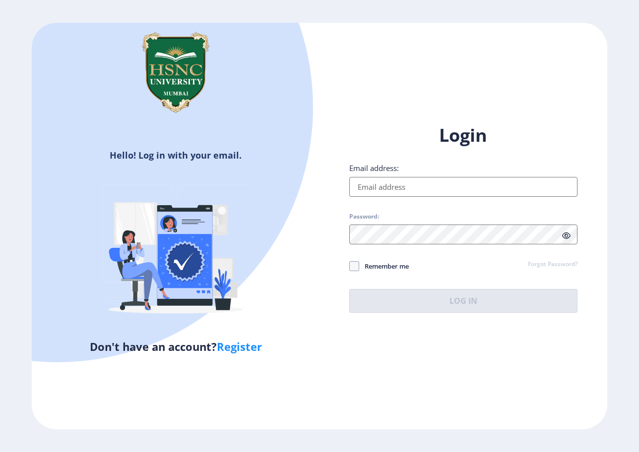
click at [414, 192] on input "Email address:" at bounding box center [463, 187] width 228 height 20
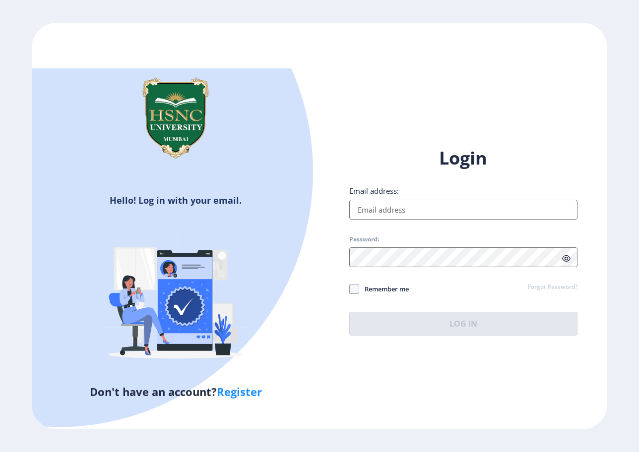
paste input "vedankidhapre@gmail.com"
type input "vedankidhapre@gmail.com"
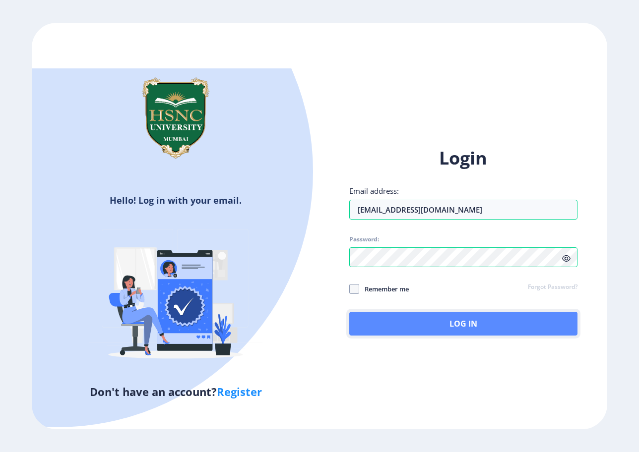
click at [377, 318] on button "Log In" at bounding box center [463, 324] width 228 height 24
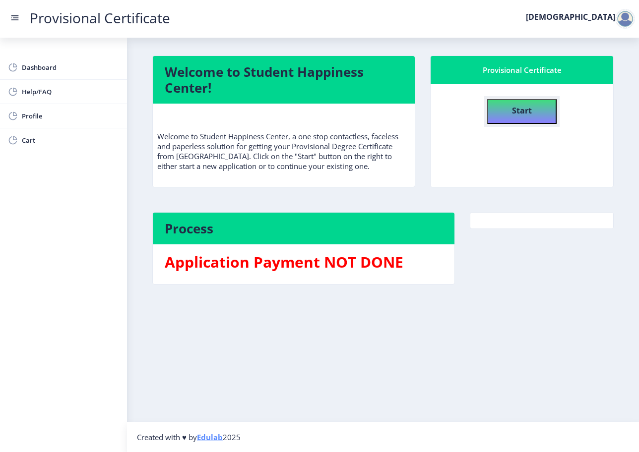
click at [515, 107] on b "Start" at bounding box center [522, 110] width 20 height 11
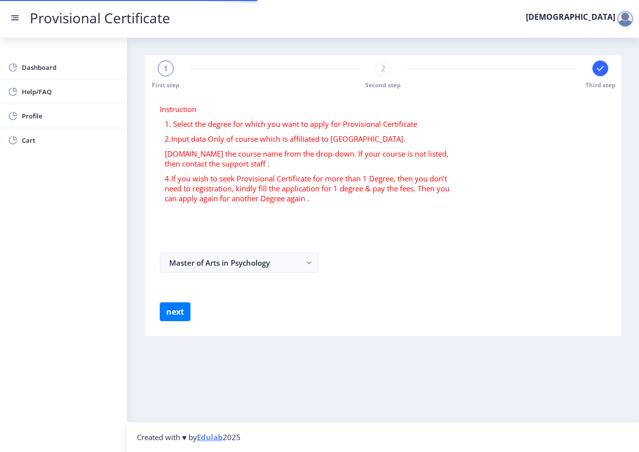
select select
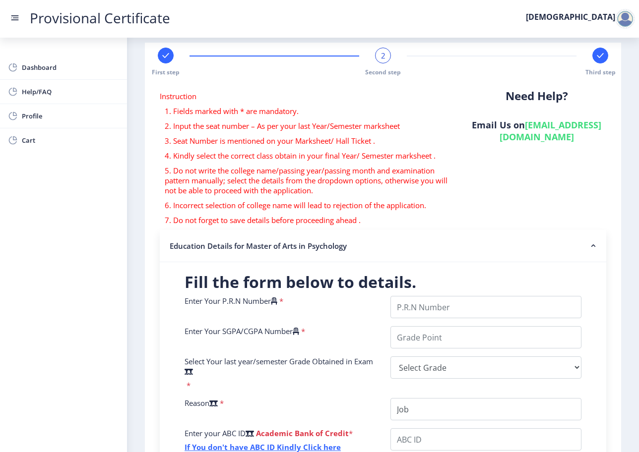
scroll to position [11, 0]
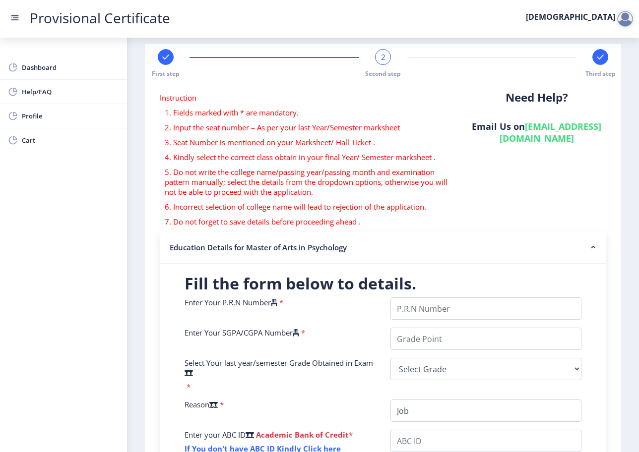
click at [168, 53] on rect at bounding box center [166, 57] width 10 height 10
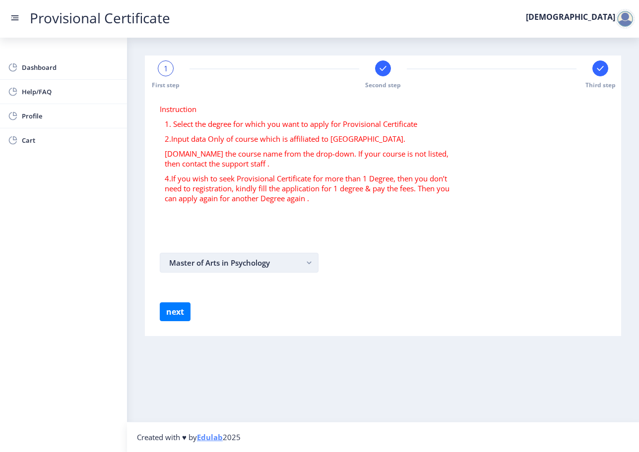
click at [222, 255] on button "Master of Arts in Psychology" at bounding box center [239, 263] width 159 height 20
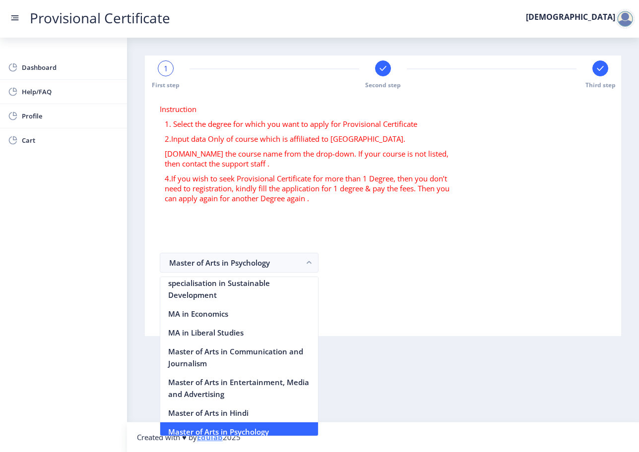
scroll to position [1331, 0]
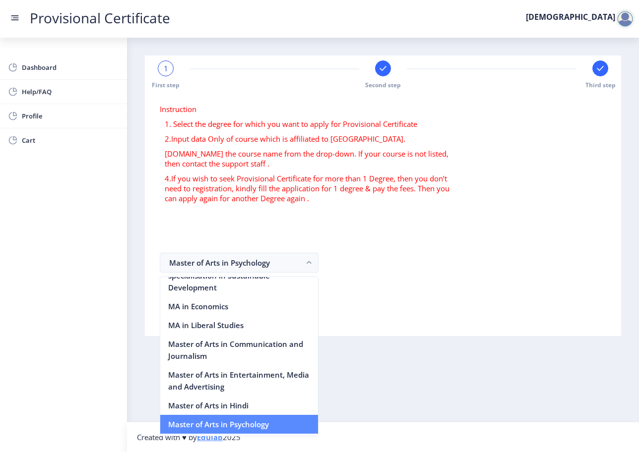
click at [211, 415] on nb-option "Master of Arts in Psychology" at bounding box center [239, 424] width 158 height 19
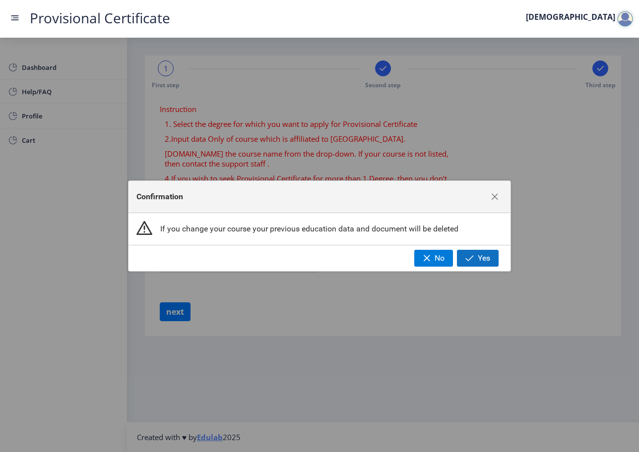
click at [478, 256] on button "Yes" at bounding box center [478, 258] width 42 height 17
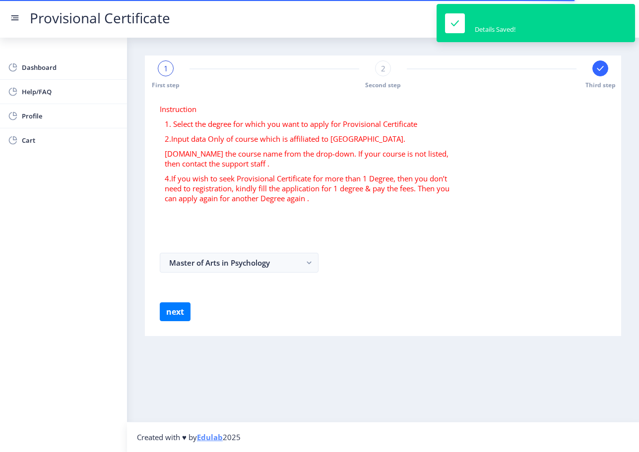
select select
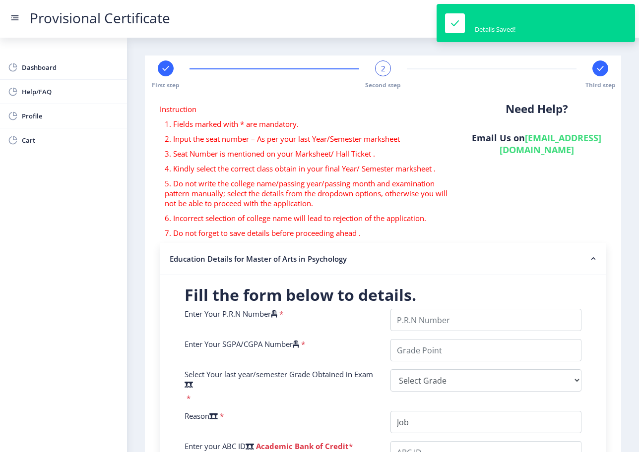
scroll to position [45, 0]
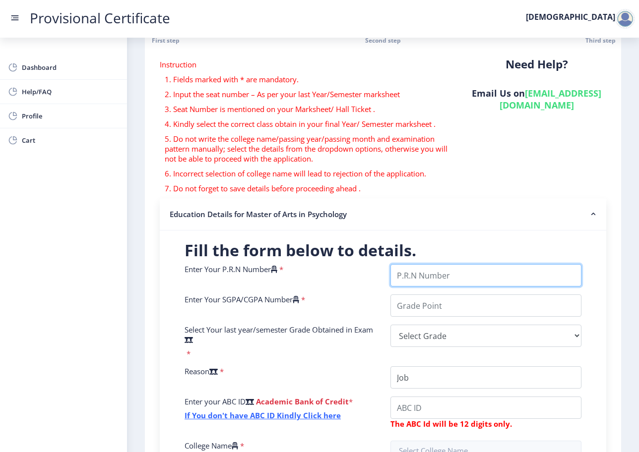
click at [426, 276] on input "Enter Your P.R.N Number" at bounding box center [485, 275] width 191 height 22
paste input "23032061038"
type input "23032061038"
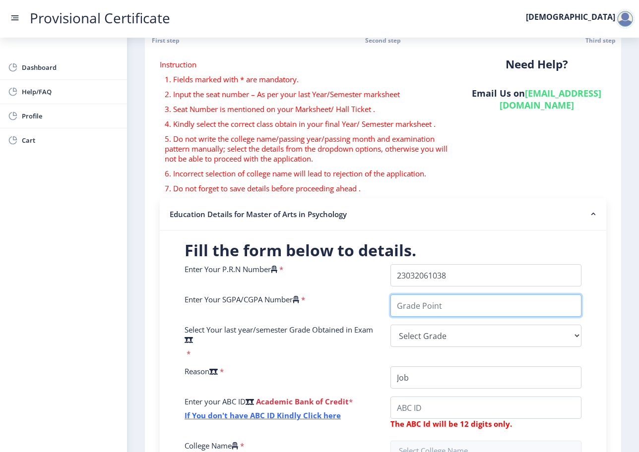
click at [452, 302] on input "Enter Your SGPA/CGPA Number" at bounding box center [485, 306] width 191 height 22
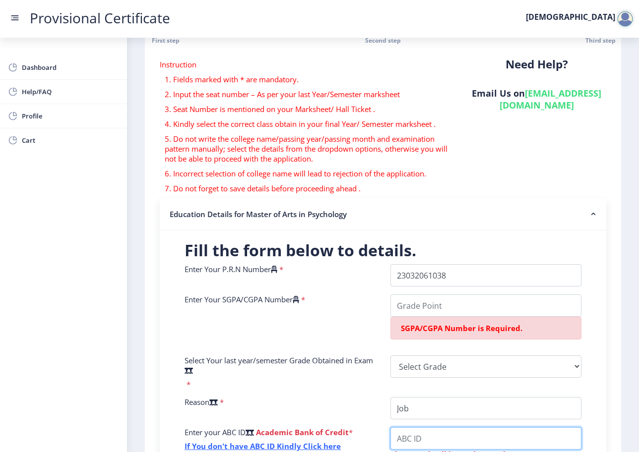
click at [406, 404] on div "Enter Your P.R.N Number * Enter Your SGPA/CGPA Number * SGPA/CGPA Number is Req…" at bounding box center [383, 412] width 412 height 296
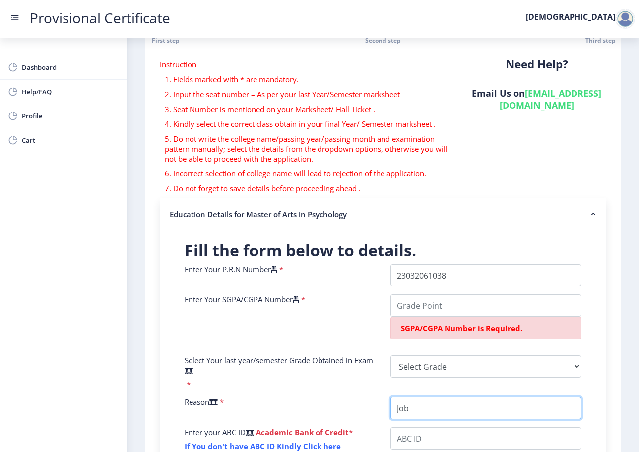
click at [406, 404] on input "College Name" at bounding box center [485, 408] width 191 height 22
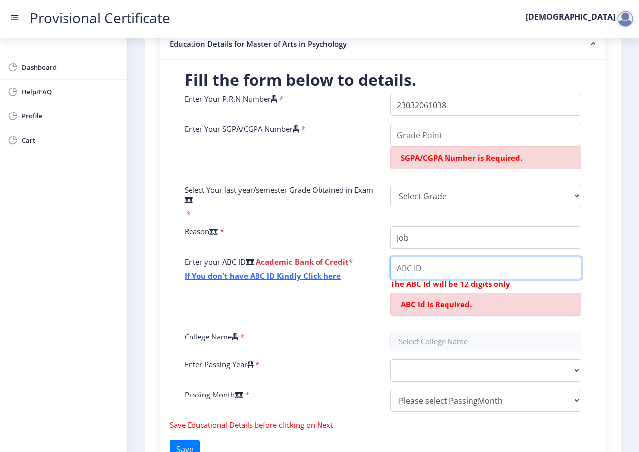
click at [411, 265] on input "College Name" at bounding box center [485, 268] width 191 height 22
paste input "870116158959"
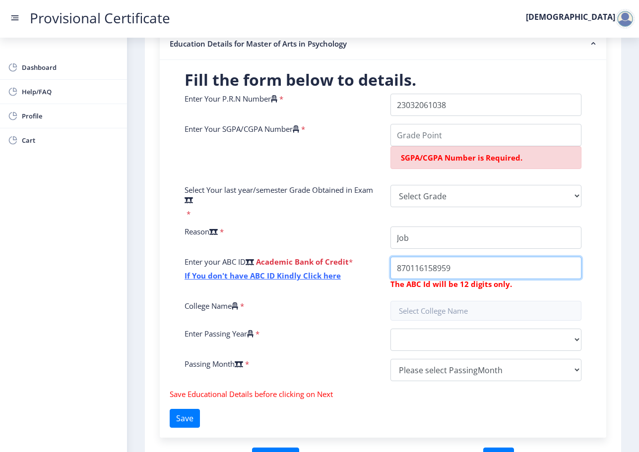
type input "870116158959"
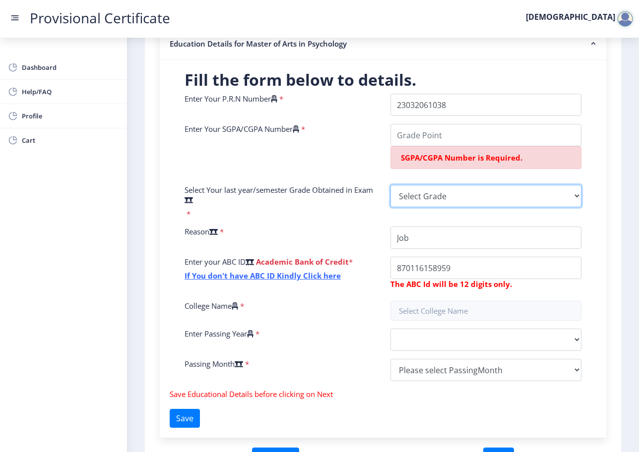
click at [438, 196] on select "Select Grade O A+ A B+ B C D F(Fail)" at bounding box center [485, 196] width 191 height 22
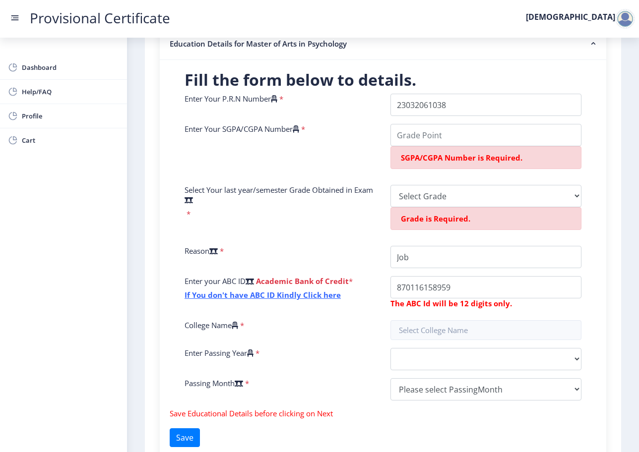
click at [372, 206] on div "Select Your last year/semester Grade Obtained in Exam *" at bounding box center [280, 211] width 206 height 53
click at [474, 131] on input "Enter Your SGPA/CGPA Number" at bounding box center [485, 135] width 191 height 22
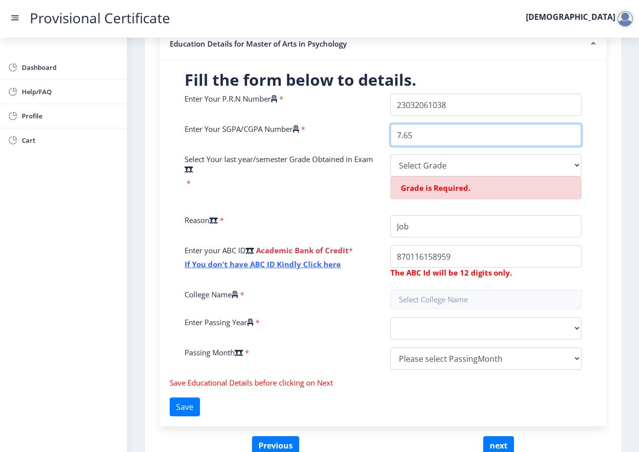
type input "7.65"
click at [423, 160] on select "Select Grade O A+ A B+ B C D F(Fail)" at bounding box center [485, 165] width 191 height 22
click at [478, 166] on select "Select Grade O A+ A B+ B C D F(Fail)" at bounding box center [485, 165] width 191 height 22
select select "A"
click at [390, 154] on select "Select Grade O A+ A B+ B C D F(Fail)" at bounding box center [485, 165] width 191 height 22
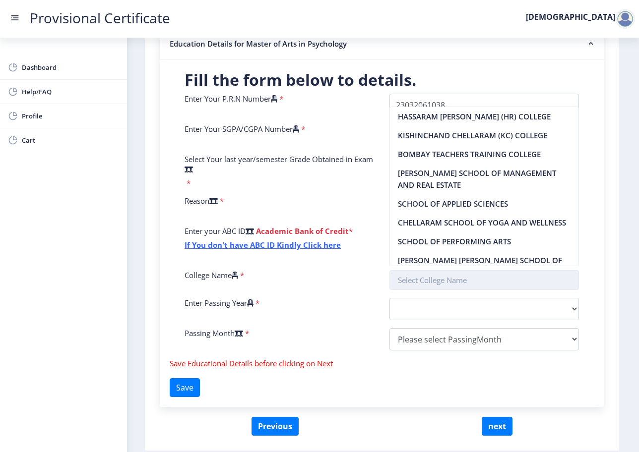
click at [423, 277] on input "text" at bounding box center [484, 280] width 190 height 20
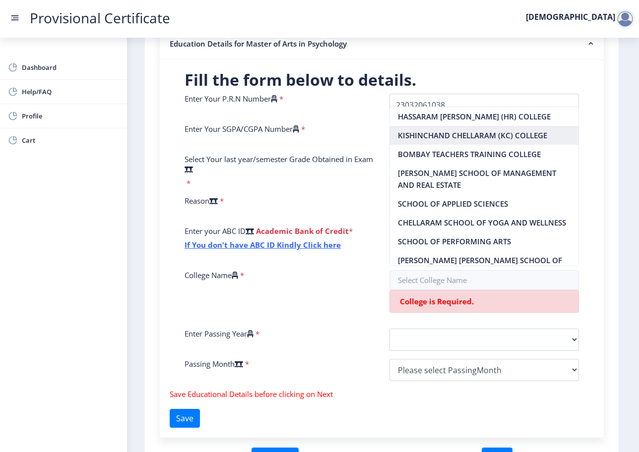
click at [438, 133] on nb-option "KISHINCHAND CHELLARAM (KC) COLLEGE" at bounding box center [484, 135] width 189 height 19
type input "KISHINCHAND CHELLARAM (KC) COLLEGE"
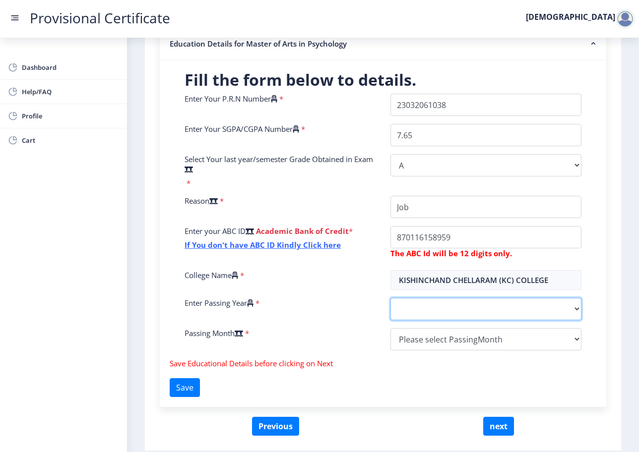
click at [429, 310] on select "2025 2024 2023 2022 2021 2020 2019 2018 2017 2016 2015 2014 2013 2012 2011 2010…" at bounding box center [485, 309] width 191 height 22
select select "2025"
click at [390, 298] on select "2025 2024 2023 2022 2021 2020 2019 2018 2017 2016 2015 2014 2013 2012 2011 2010…" at bounding box center [485, 309] width 191 height 22
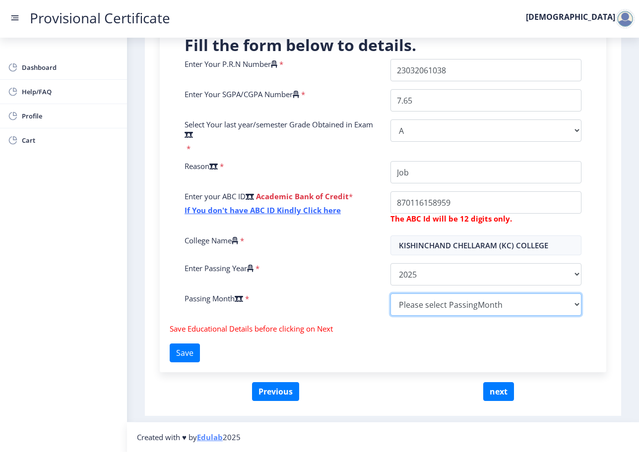
click at [453, 311] on select "Please select PassingMonth (01) January (02) February (03) March (04) April (05…" at bounding box center [485, 305] width 191 height 22
select select "July"
click at [390, 294] on select "Please select PassingMonth (01) January (02) February (03) March (04) April (05…" at bounding box center [485, 305] width 191 height 22
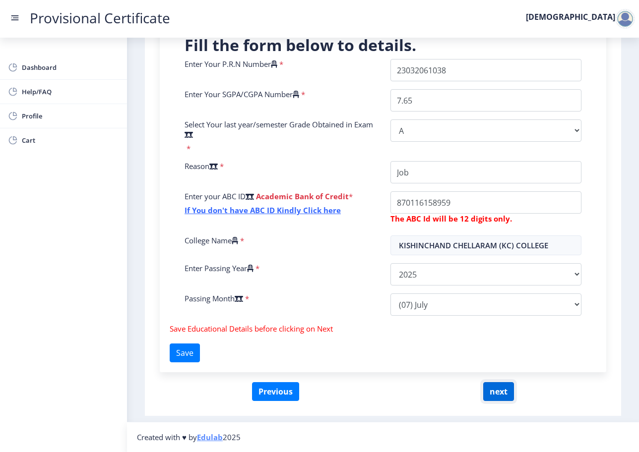
click at [498, 390] on button "next" at bounding box center [498, 391] width 31 height 19
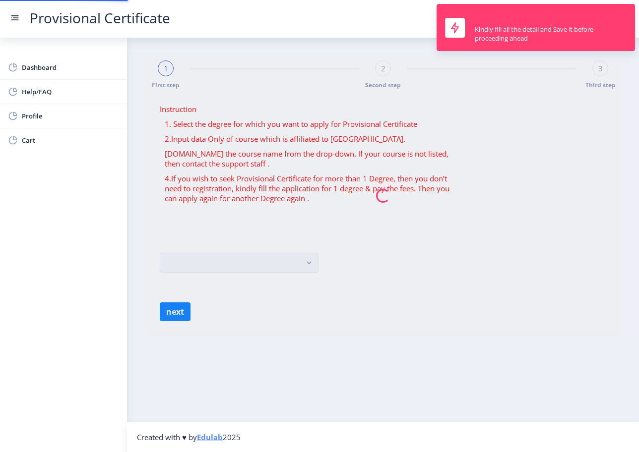
scroll to position [0, 0]
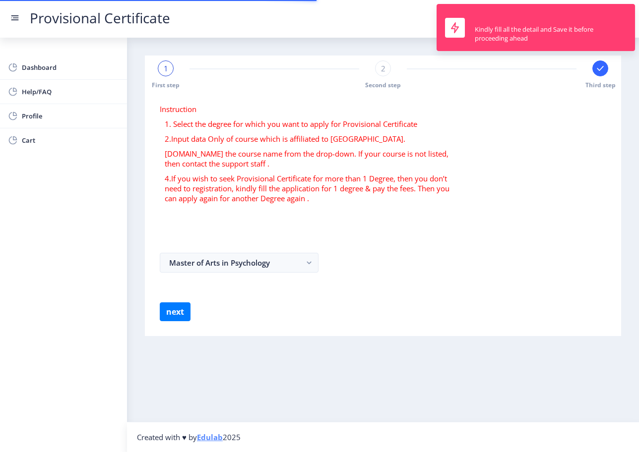
select select
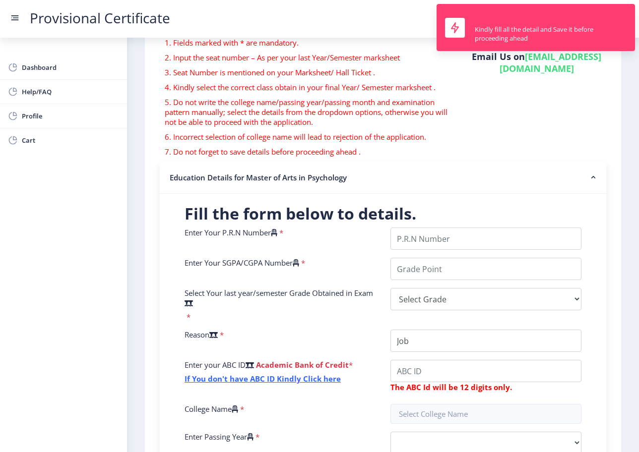
scroll to position [120, 0]
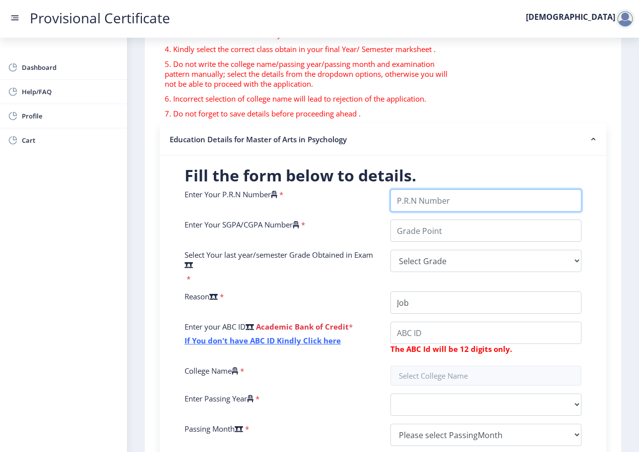
click at [480, 208] on input "Enter Your P.R.N Number" at bounding box center [485, 200] width 191 height 22
type input "23032061038"
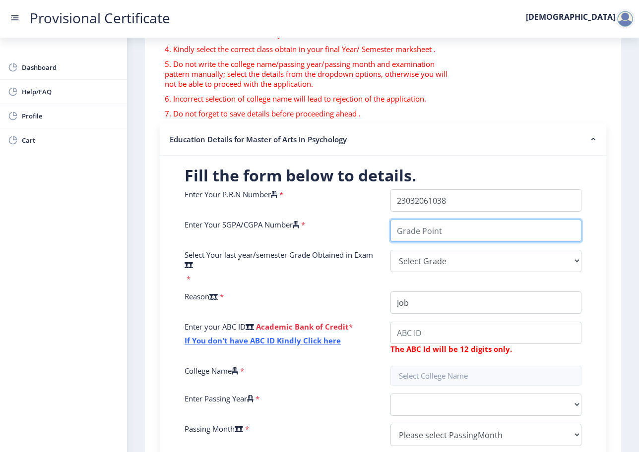
click at [409, 230] on input "Enter Your SGPA/CGPA Number" at bounding box center [485, 231] width 191 height 22
type input "7.65"
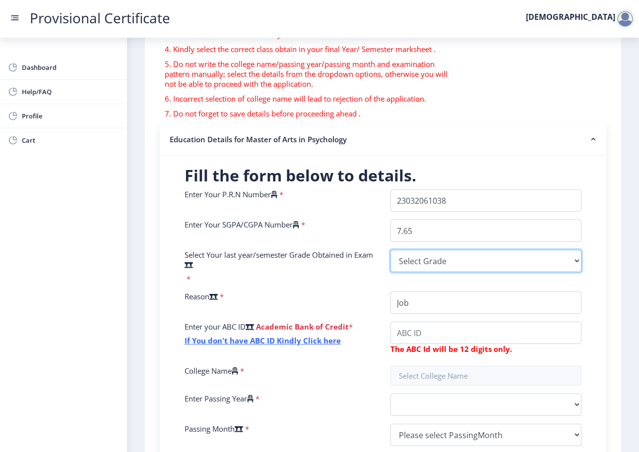
click at [414, 260] on select "Select Grade O A+ A B+ B C D F(Fail)" at bounding box center [485, 261] width 191 height 22
select select "A"
click at [390, 250] on select "Select Grade O A+ A B+ B C D F(Fail)" at bounding box center [485, 261] width 191 height 22
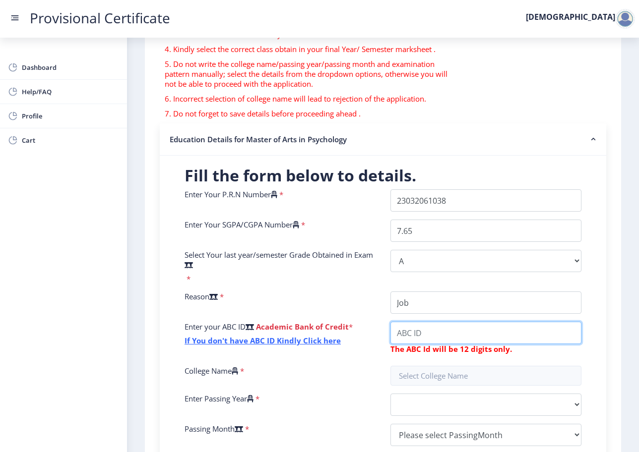
click at [418, 334] on input "College Name" at bounding box center [485, 333] width 191 height 22
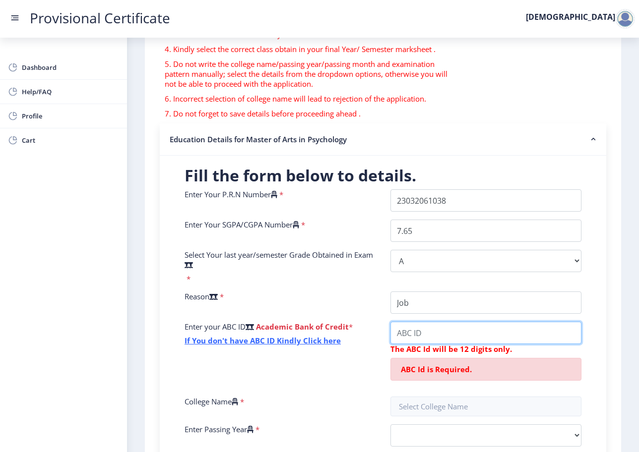
paste input "870116158959"
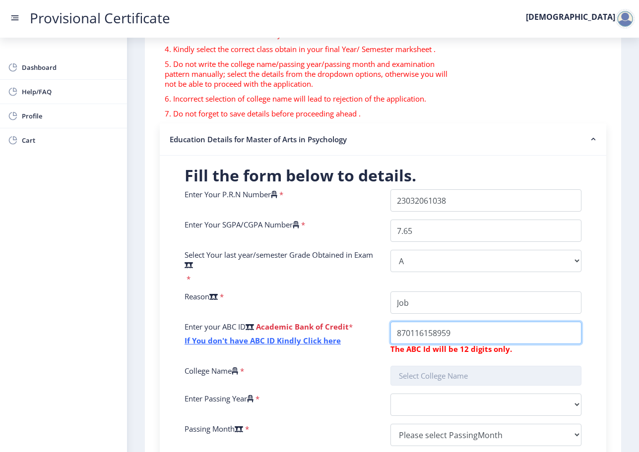
type input "870116158959"
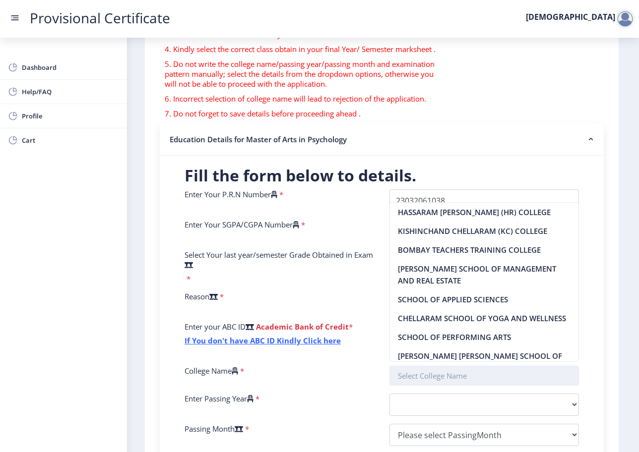
click at [431, 369] on input "text" at bounding box center [484, 376] width 190 height 20
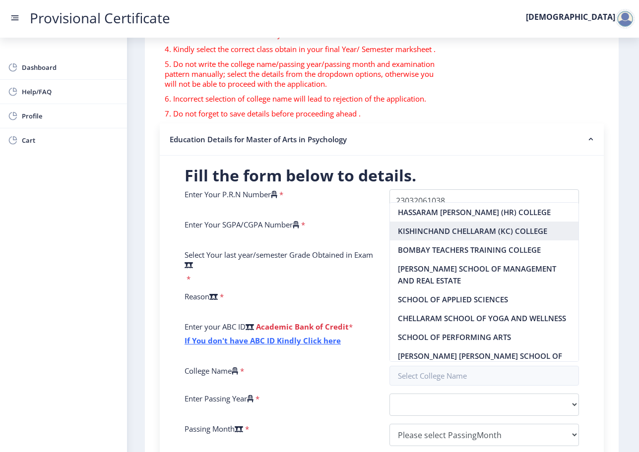
click at [446, 224] on nb-option "KISHINCHAND CHELLARAM (KC) COLLEGE" at bounding box center [484, 231] width 189 height 19
type input "KISHINCHAND CHELLARAM (KC) COLLEGE"
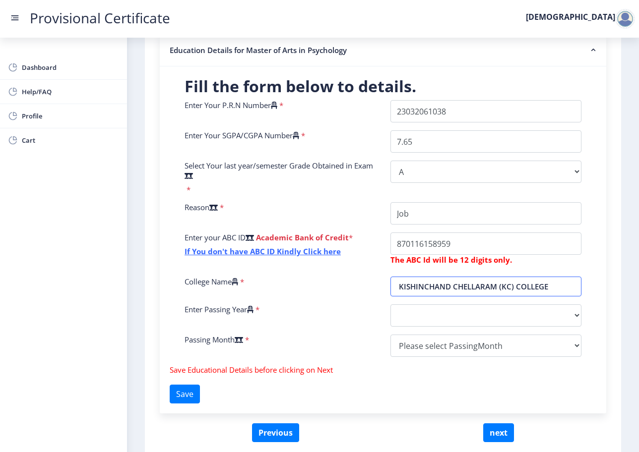
scroll to position [250, 0]
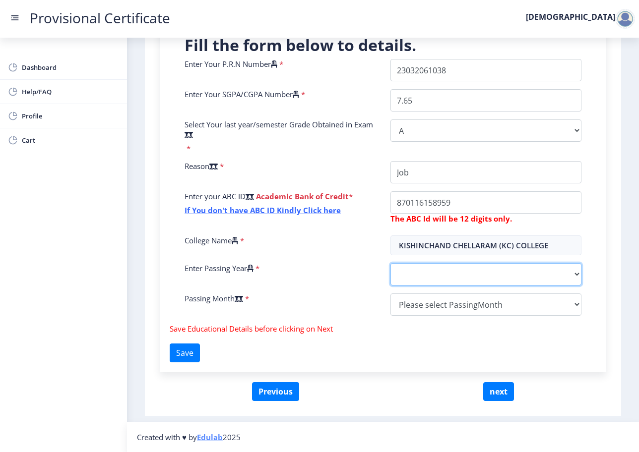
click at [425, 275] on select "2025 2024 2023 2022 2021 2020 2019 2018 2017 2016 2015 2014 2013 2012 2011 2010…" at bounding box center [485, 274] width 191 height 22
select select "2025"
click at [390, 263] on select "2025 2024 2023 2022 2021 2020 2019 2018 2017 2016 2015 2014 2013 2012 2011 2010…" at bounding box center [485, 274] width 191 height 22
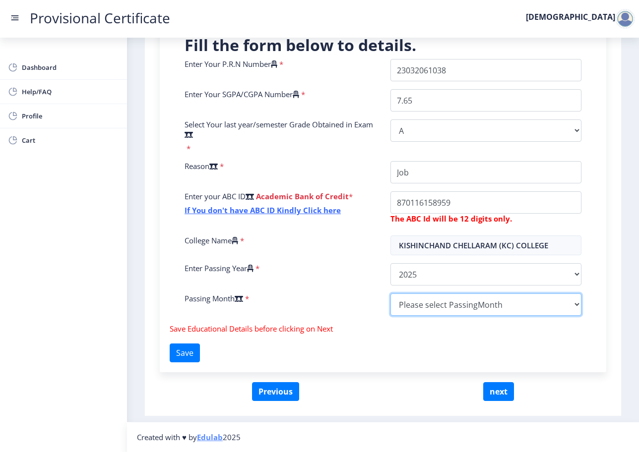
click at [424, 308] on select "Please select PassingMonth (01) January (02) February (03) March (04) April (05…" at bounding box center [485, 305] width 191 height 22
select select "July"
click at [390, 294] on select "Please select PassingMonth (01) January (02) February (03) March (04) April (05…" at bounding box center [485, 305] width 191 height 22
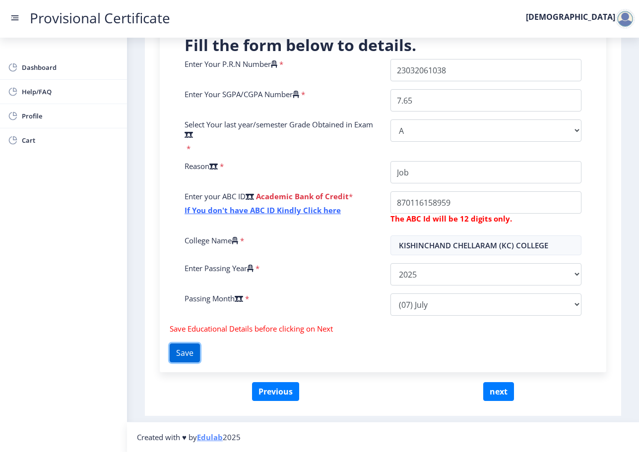
click at [198, 350] on button "Save" at bounding box center [185, 353] width 30 height 19
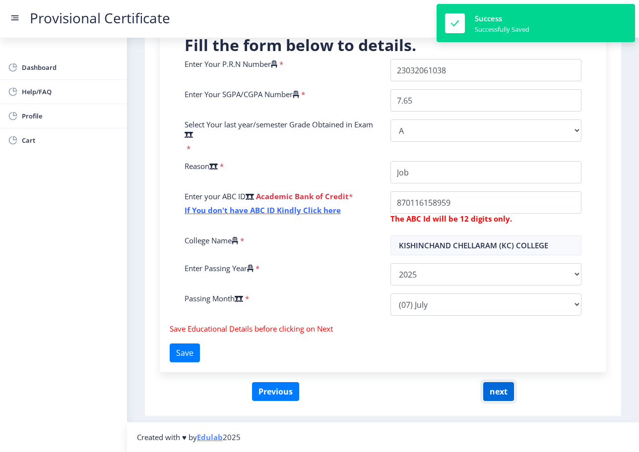
click at [494, 392] on button "next" at bounding box center [498, 391] width 31 height 19
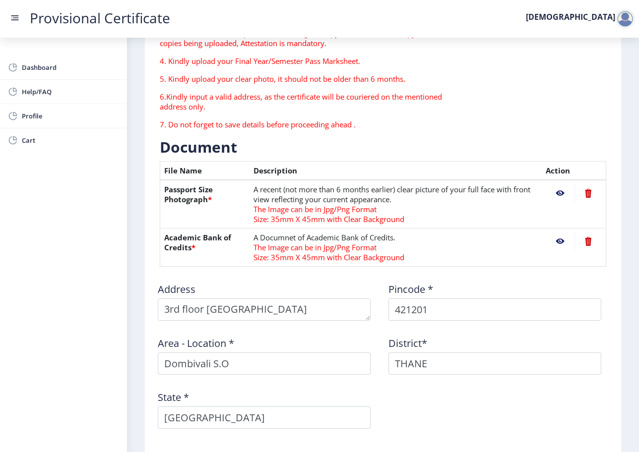
scroll to position [129, 0]
click at [557, 191] on nb-action at bounding box center [559, 194] width 29 height 18
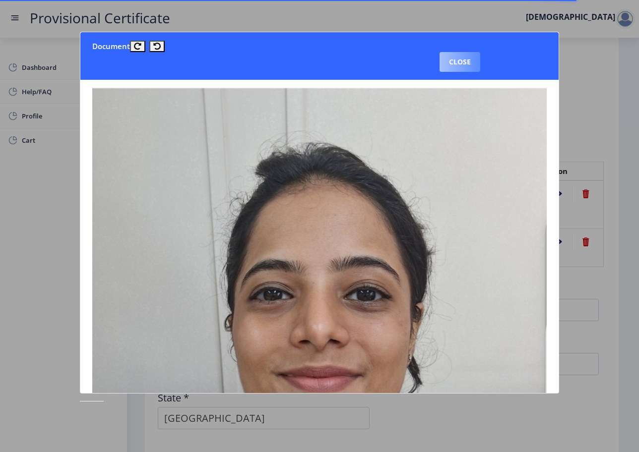
click at [468, 63] on button "Close" at bounding box center [459, 62] width 41 height 20
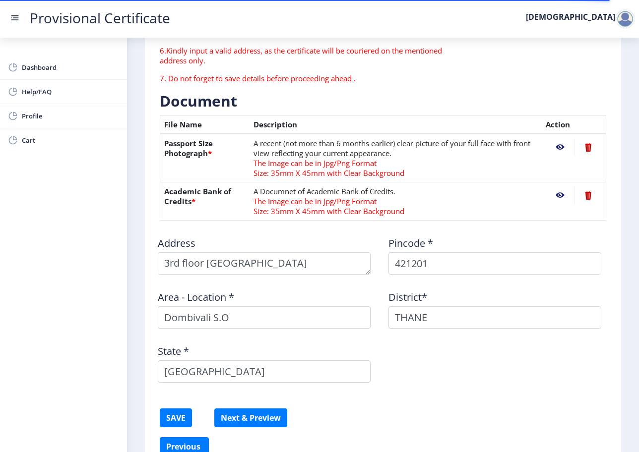
scroll to position [177, 0]
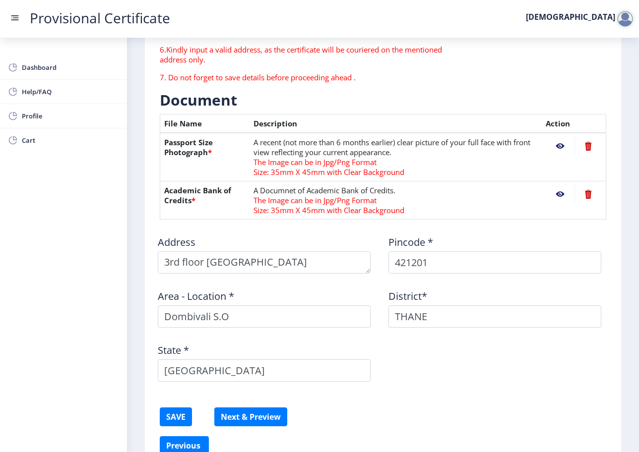
click at [586, 193] on nb-action at bounding box center [587, 194] width 27 height 18
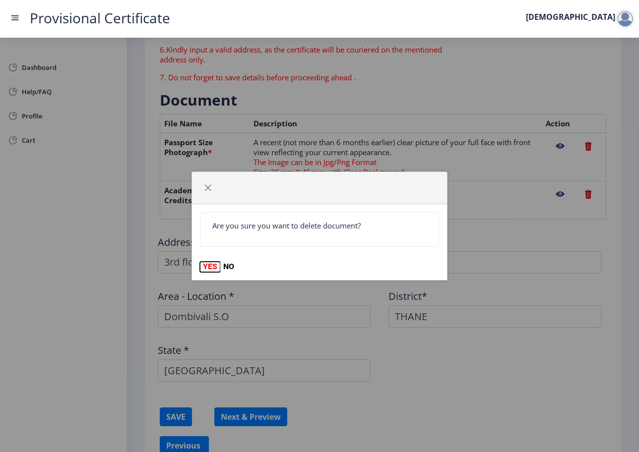
click at [213, 264] on button "YES" at bounding box center [210, 267] width 20 height 10
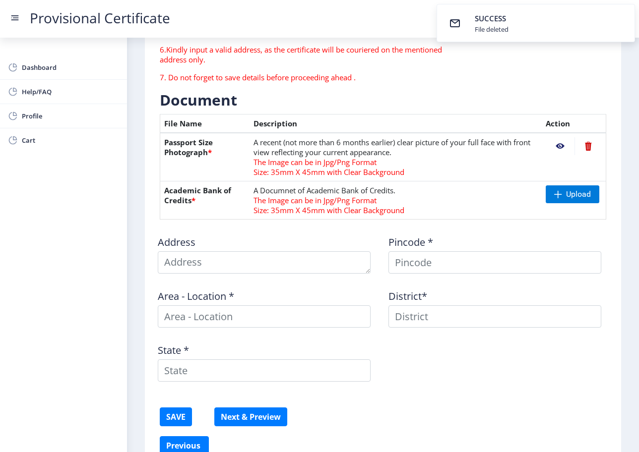
click at [586, 145] on nb-action at bounding box center [587, 146] width 27 height 18
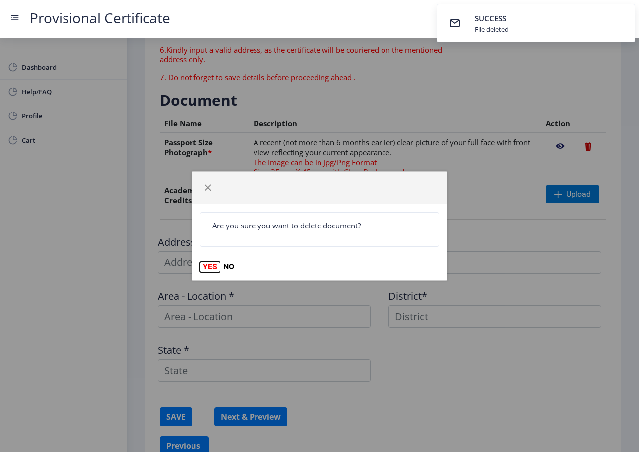
click at [207, 266] on button "YES" at bounding box center [210, 267] width 20 height 10
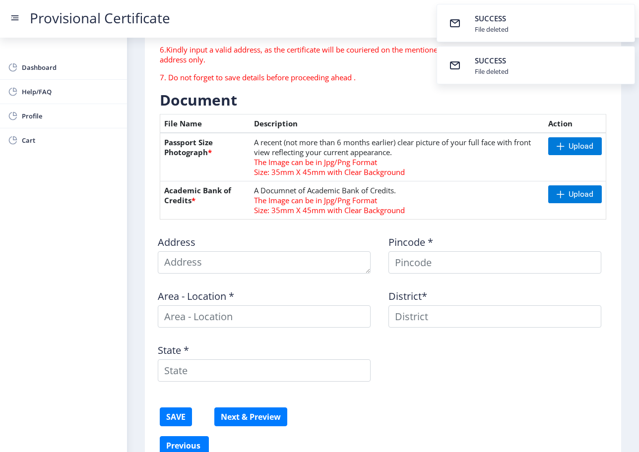
scroll to position [0, 0]
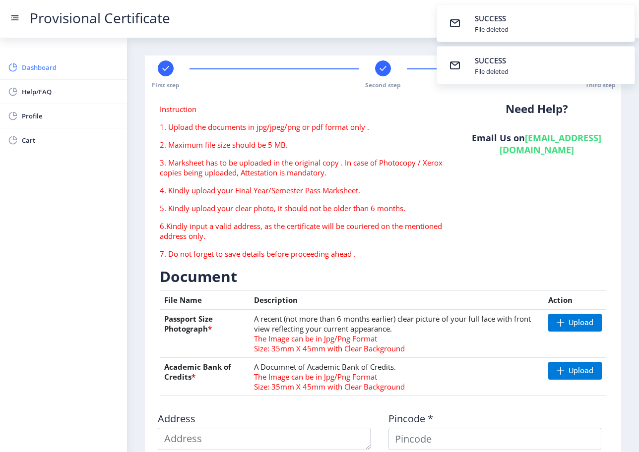
click at [40, 65] on span "Dashboard" at bounding box center [70, 67] width 97 height 12
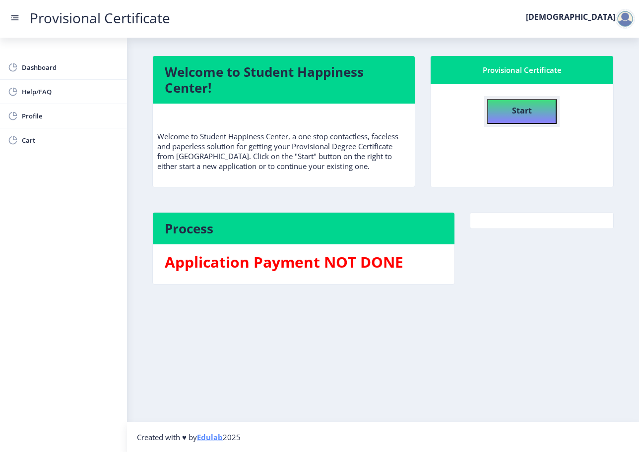
click at [522, 112] on b "Start" at bounding box center [522, 110] width 20 height 11
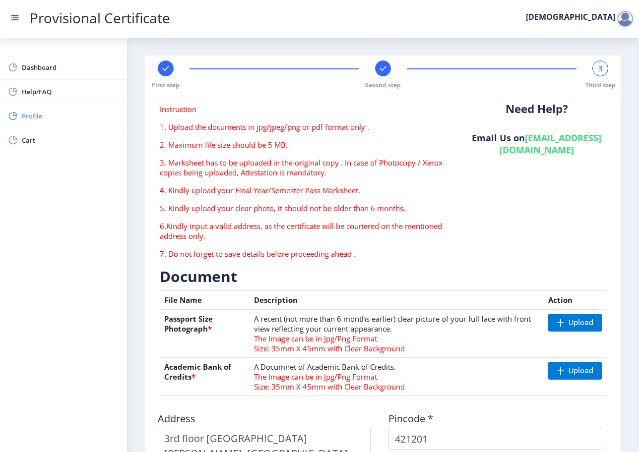
click at [44, 115] on span "Profile" at bounding box center [70, 116] width 97 height 12
select select "Female"
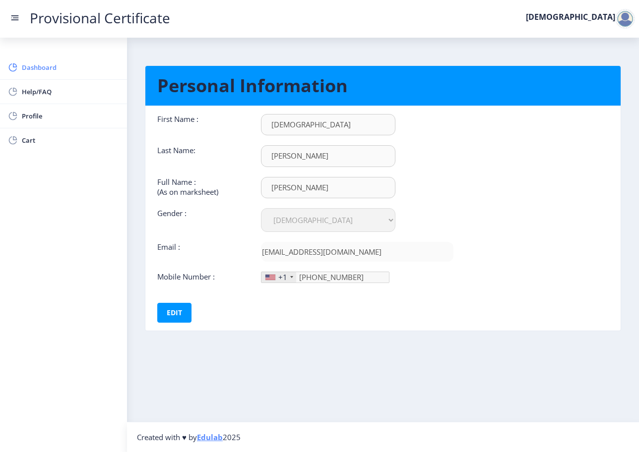
click at [48, 68] on span "Dashboard" at bounding box center [70, 67] width 97 height 12
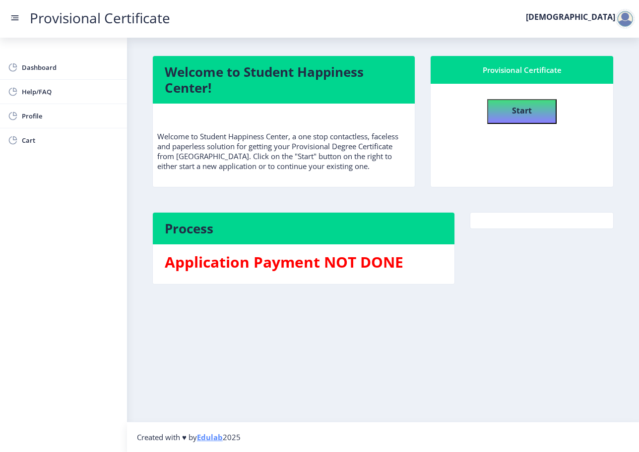
click at [624, 20] on div at bounding box center [625, 19] width 20 height 20
click at [595, 73] on span "Log out" at bounding box center [598, 72] width 63 height 12
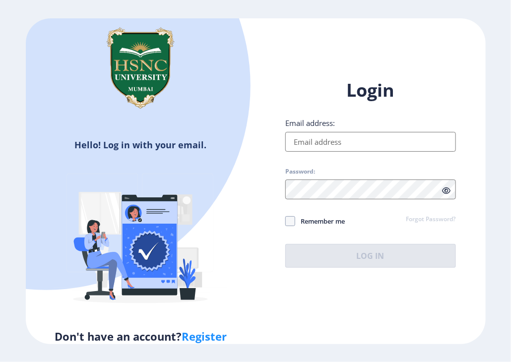
click at [317, 139] on input "Email address:" at bounding box center [370, 142] width 171 height 20
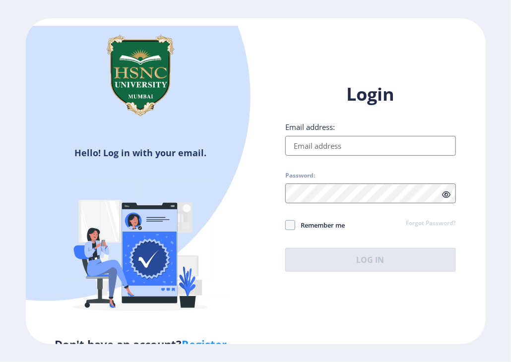
paste input "[EMAIL_ADDRESS][DOMAIN_NAME]"
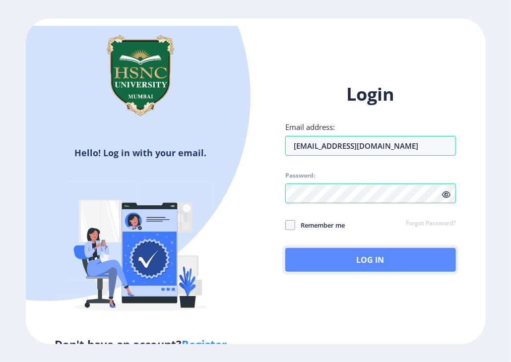
click at [327, 255] on button "Log In" at bounding box center [370, 260] width 171 height 24
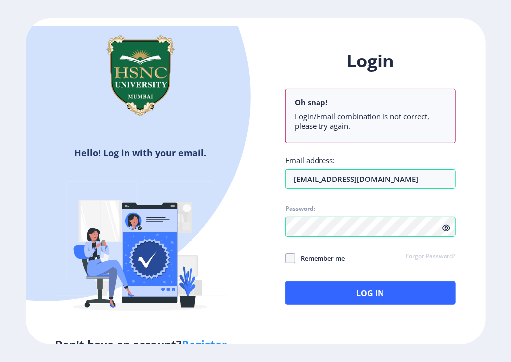
click at [333, 308] on div "Hello! Log in with your email. Don't have an account? Register Login Oh snap! L…" at bounding box center [256, 181] width 460 height 326
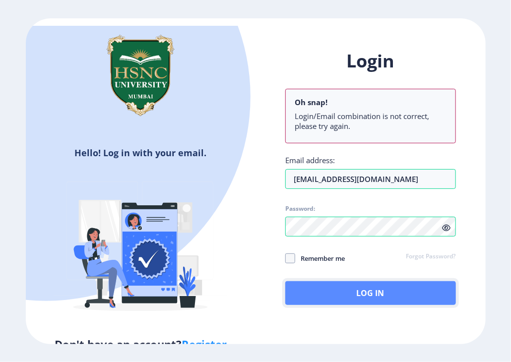
click at [341, 293] on button "Log In" at bounding box center [370, 293] width 171 height 24
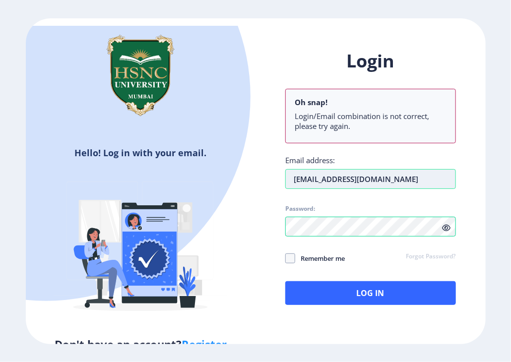
click at [370, 180] on input "[EMAIL_ADDRESS][DOMAIN_NAME]" at bounding box center [370, 179] width 171 height 20
type input "[EMAIL_ADDRESS][DOMAIN_NAME]"
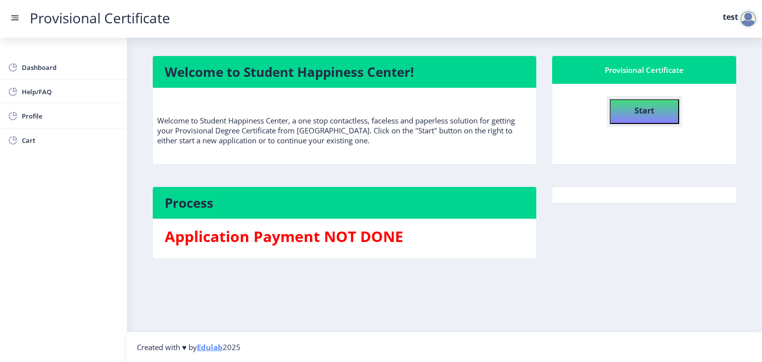
click at [510, 121] on button "Start" at bounding box center [643, 111] width 69 height 25
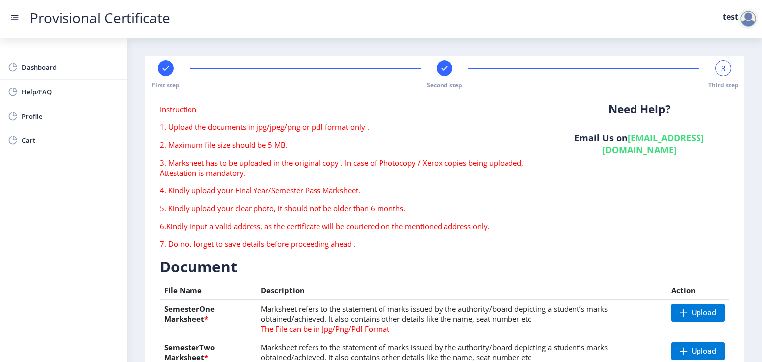
click at [165, 62] on div at bounding box center [166, 68] width 16 height 16
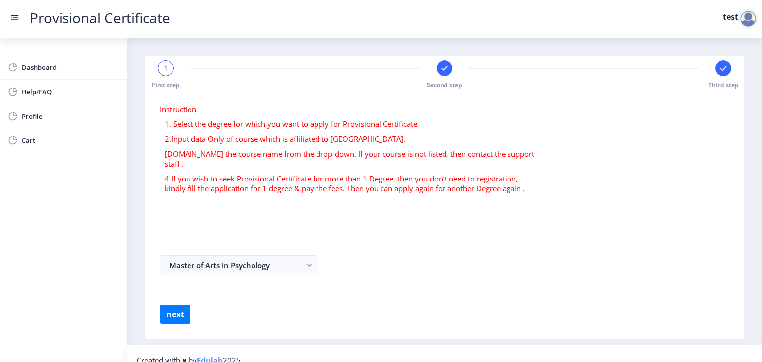
click at [510, 68] on rect at bounding box center [723, 68] width 10 height 10
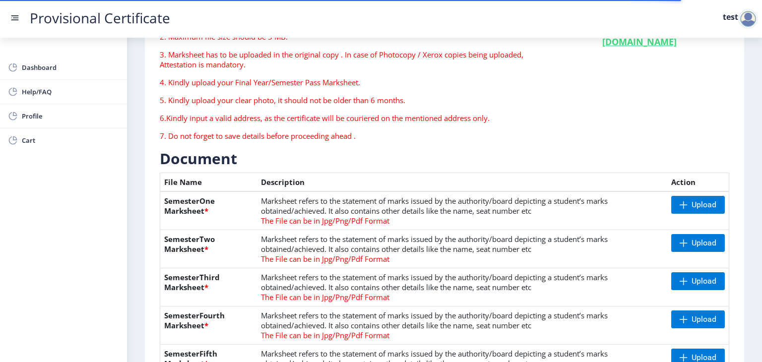
scroll to position [109, 0]
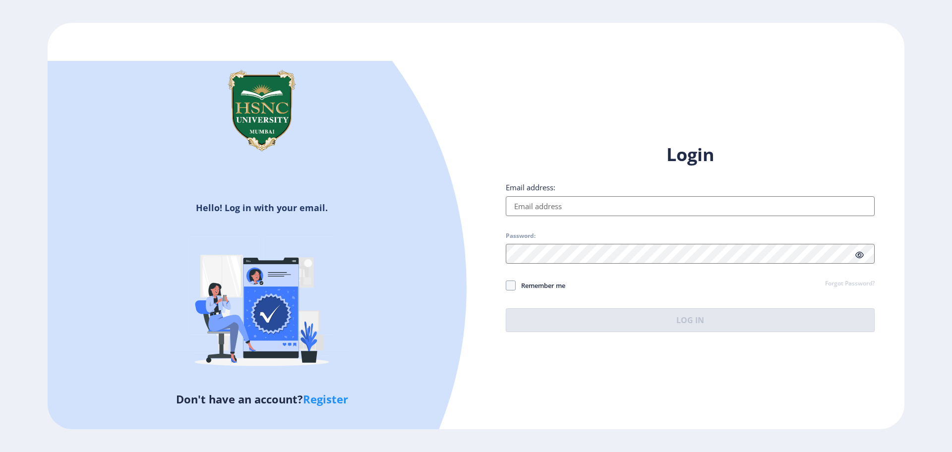
click at [545, 188] on div "Email address:" at bounding box center [690, 199] width 369 height 34
paste input "[EMAIL_ADDRESS][DOMAIN_NAME]"
type input "[EMAIL_ADDRESS][DOMAIN_NAME]"
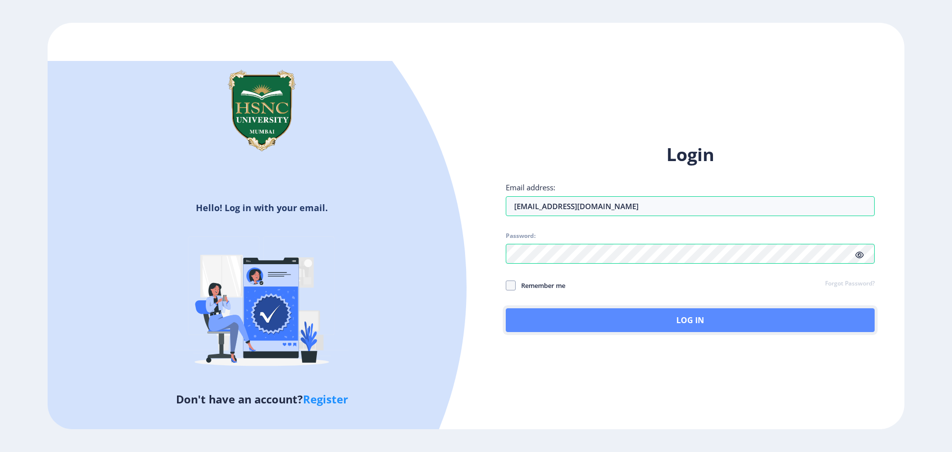
click at [544, 315] on button "Log In" at bounding box center [690, 320] width 369 height 24
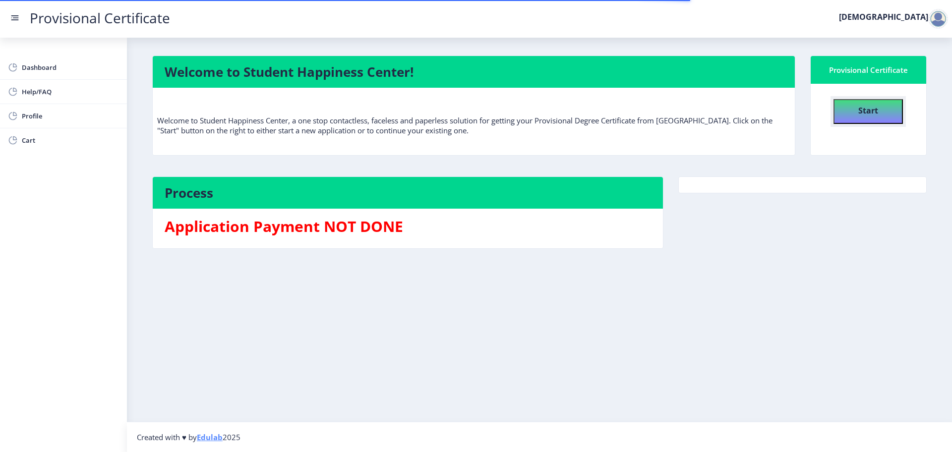
click at [874, 116] on b "Start" at bounding box center [868, 110] width 20 height 11
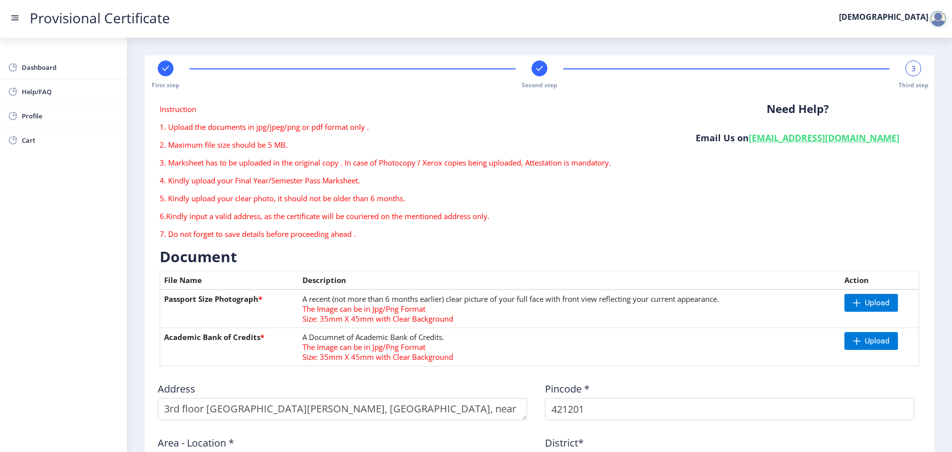
click at [165, 66] on rect at bounding box center [166, 68] width 10 height 10
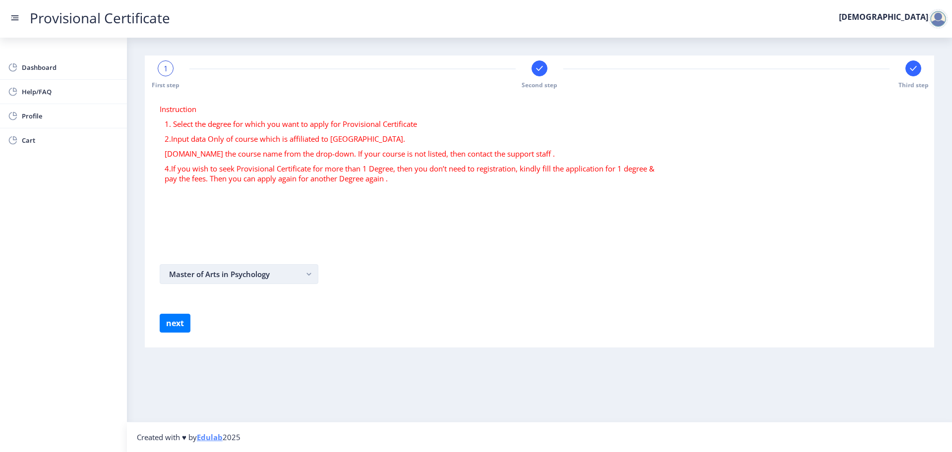
click at [281, 267] on button "Master of Arts in Psychology" at bounding box center [239, 274] width 159 height 20
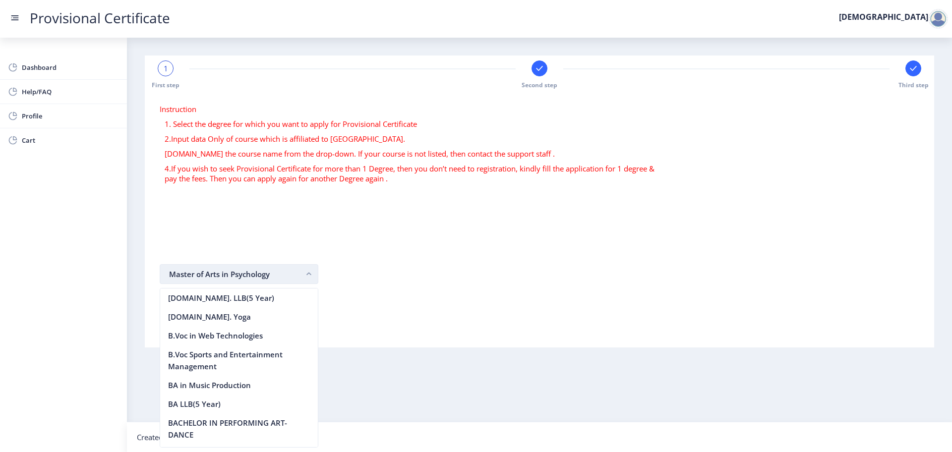
scroll to position [1808, 0]
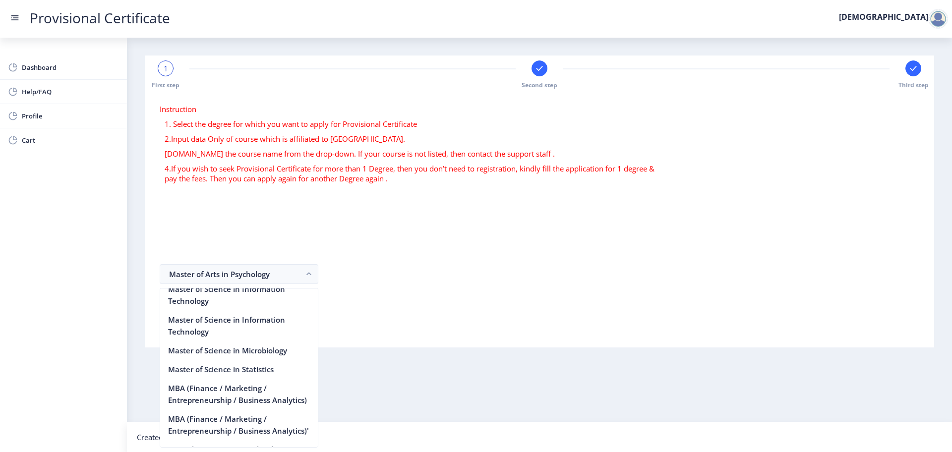
click at [424, 291] on form "Instruction 1. Select the degree for which you want to apply for Provisional Ce…" at bounding box center [540, 218] width 760 height 229
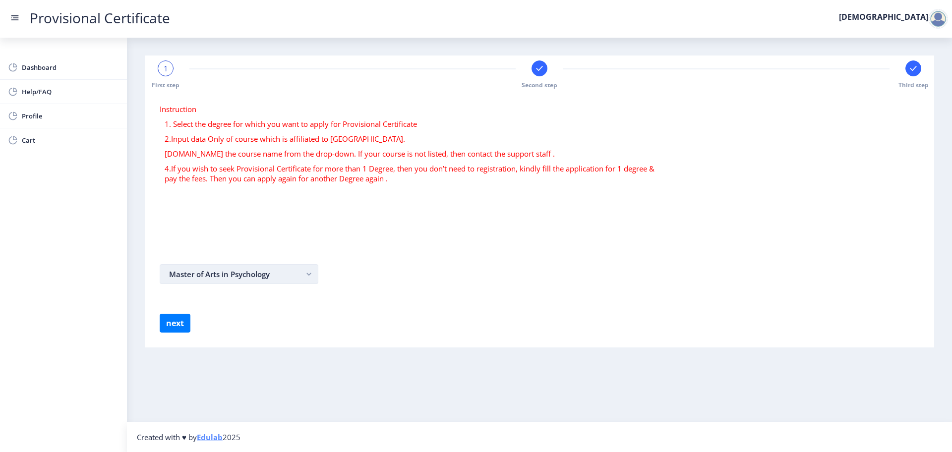
click at [250, 272] on button "Master of Arts in Psychology" at bounding box center [239, 274] width 159 height 20
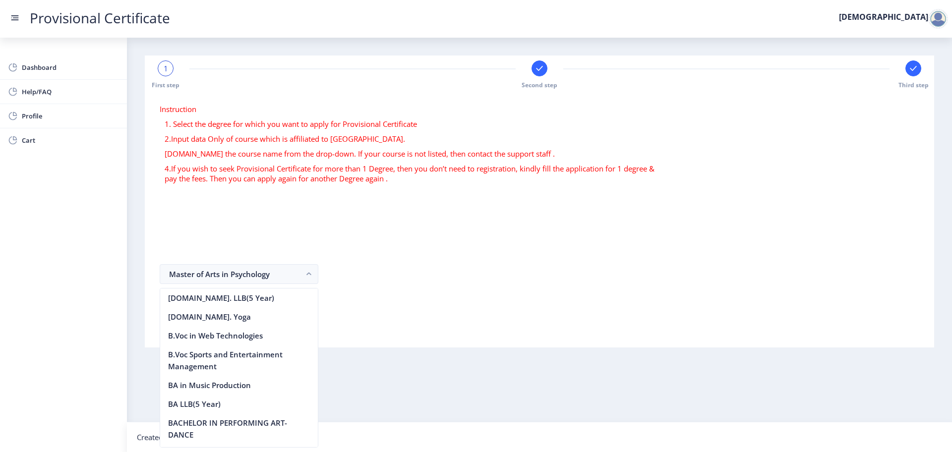
scroll to position [1401, 0]
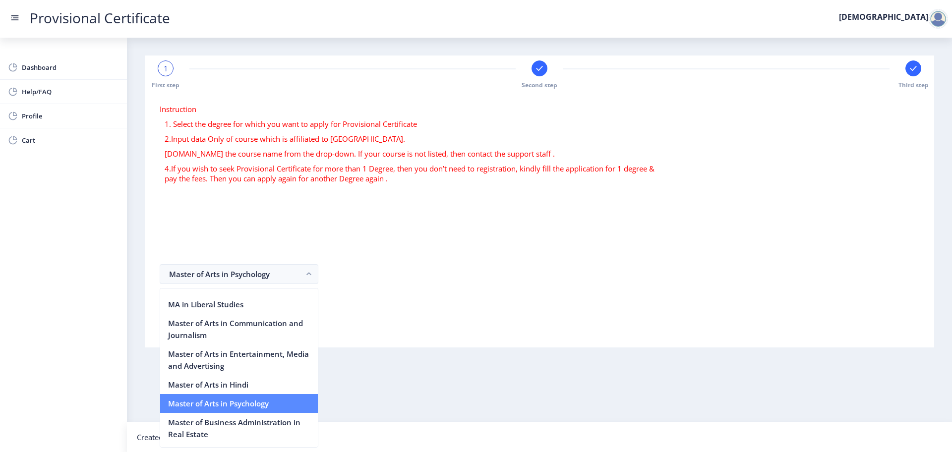
click at [256, 394] on nb-option "Master of Arts in Psychology" at bounding box center [239, 403] width 158 height 19
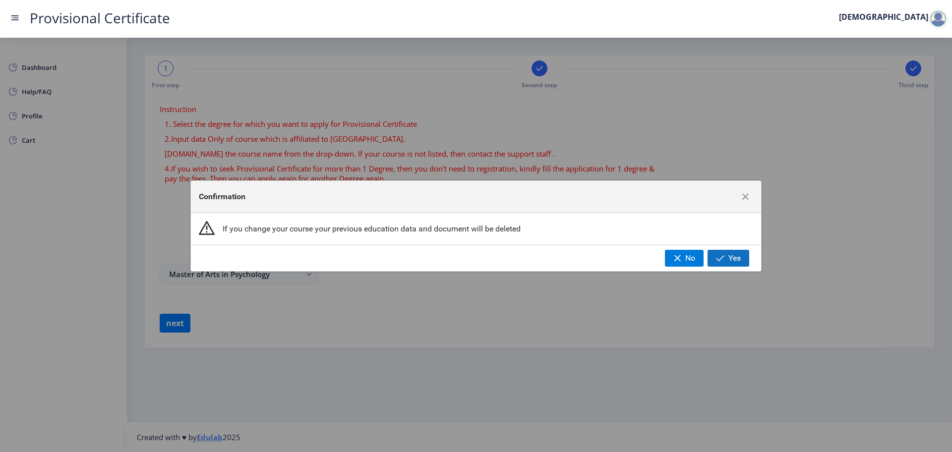
click at [726, 259] on button "Yes" at bounding box center [729, 258] width 42 height 17
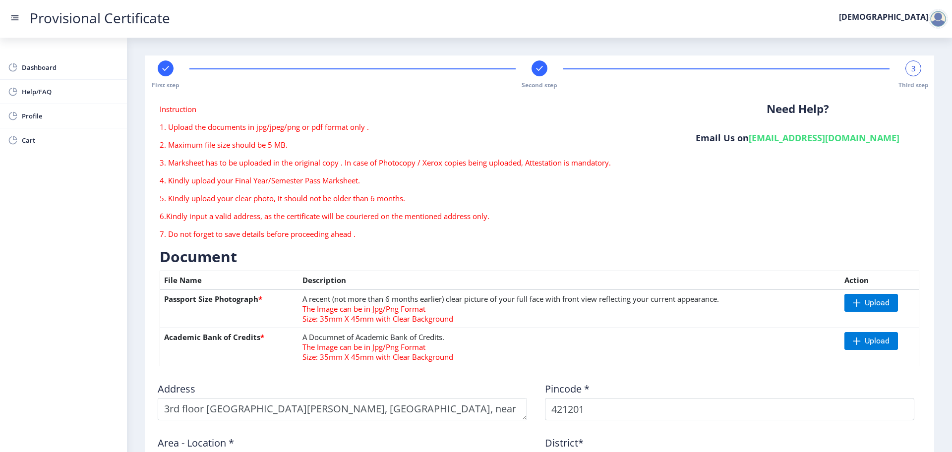
click at [543, 71] on div at bounding box center [540, 68] width 16 height 16
select select "A"
select select "July"
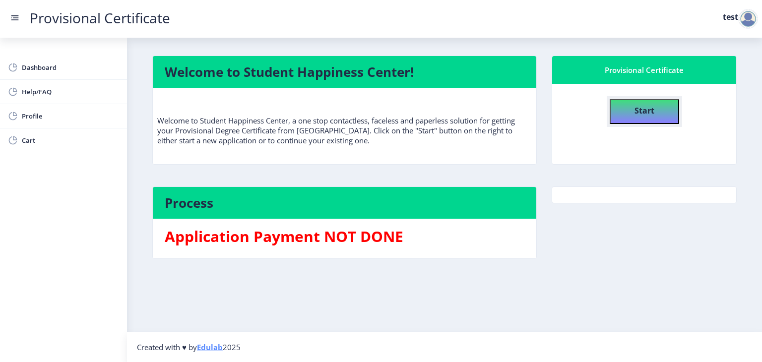
click at [648, 116] on b "Start" at bounding box center [644, 110] width 20 height 11
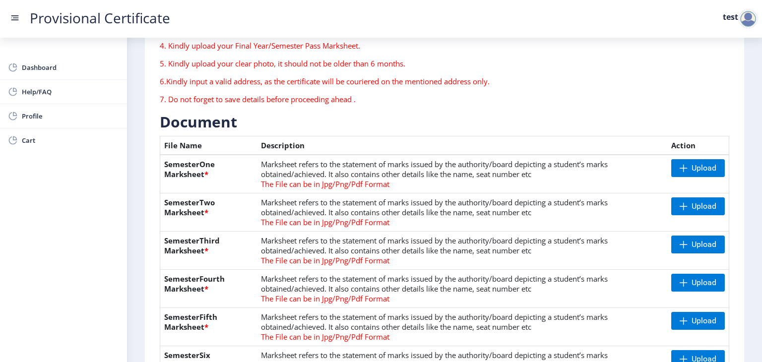
scroll to position [142, 0]
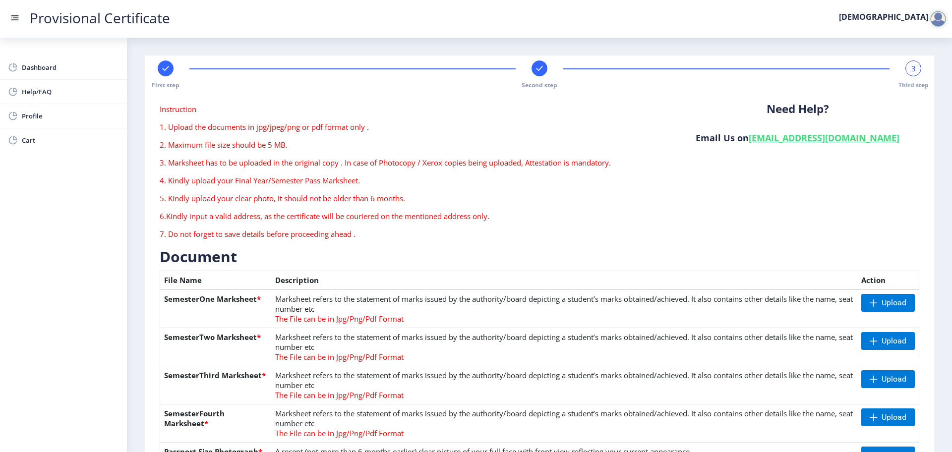
click at [537, 72] on rect at bounding box center [540, 68] width 10 height 10
select select "A"
select select "July"
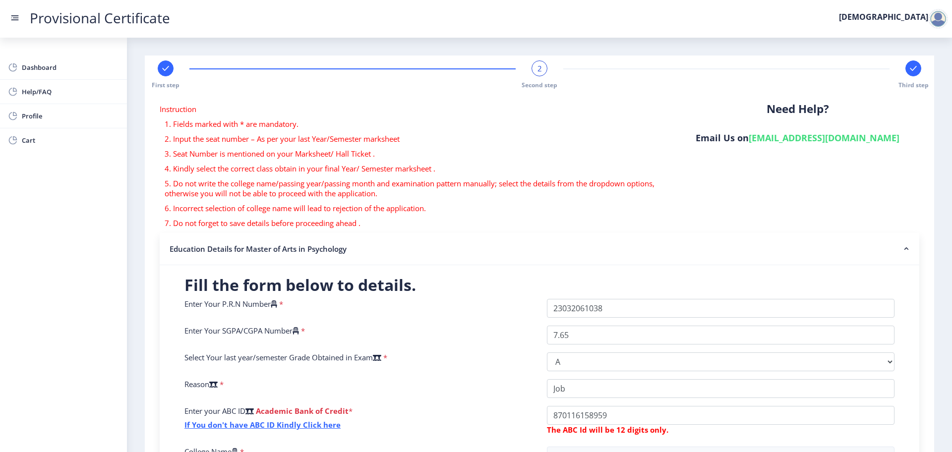
click at [910, 69] on rect at bounding box center [913, 68] width 10 height 10
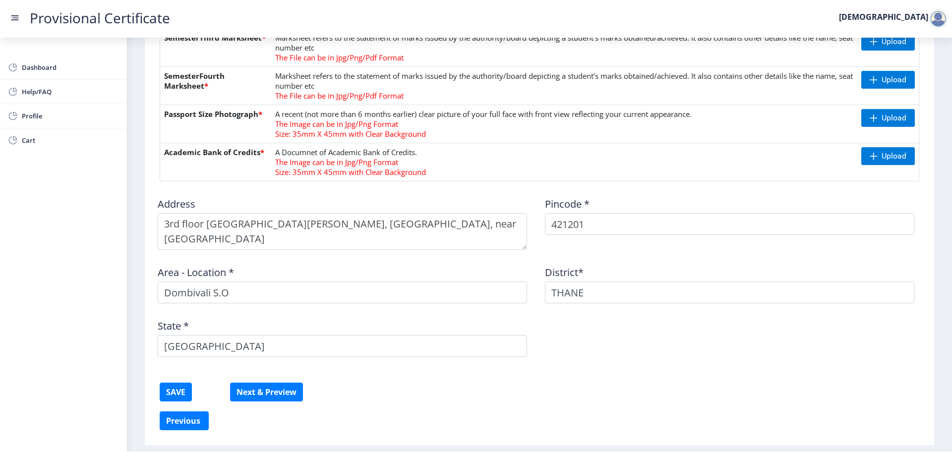
scroll to position [367, 0]
